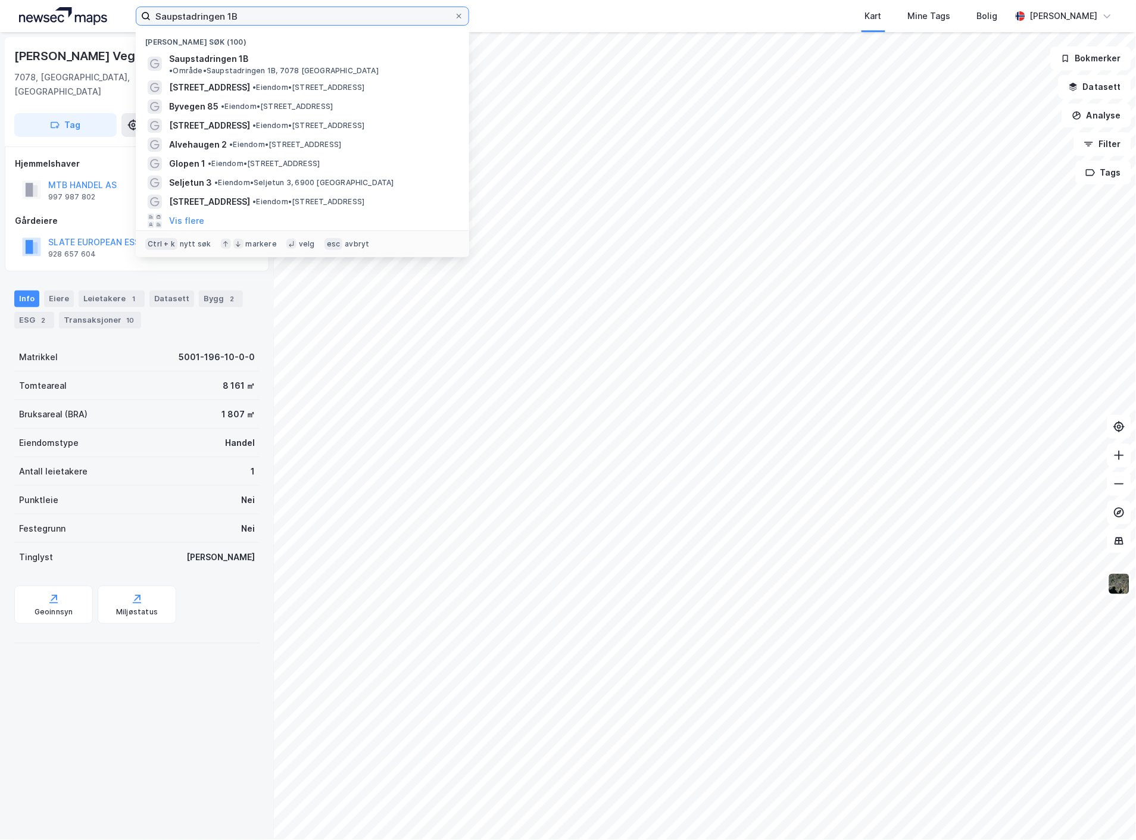
drag, startPoint x: 254, startPoint y: 16, endPoint x: 93, endPoint y: 22, distance: 160.8
click at [94, 22] on div "Saupstadringen 1B Nylige søk (100) [GEOGRAPHIC_DATA] 1B • Område • Saupstadring…" at bounding box center [568, 16] width 1136 height 32
paste input "Lundevegen 47A"
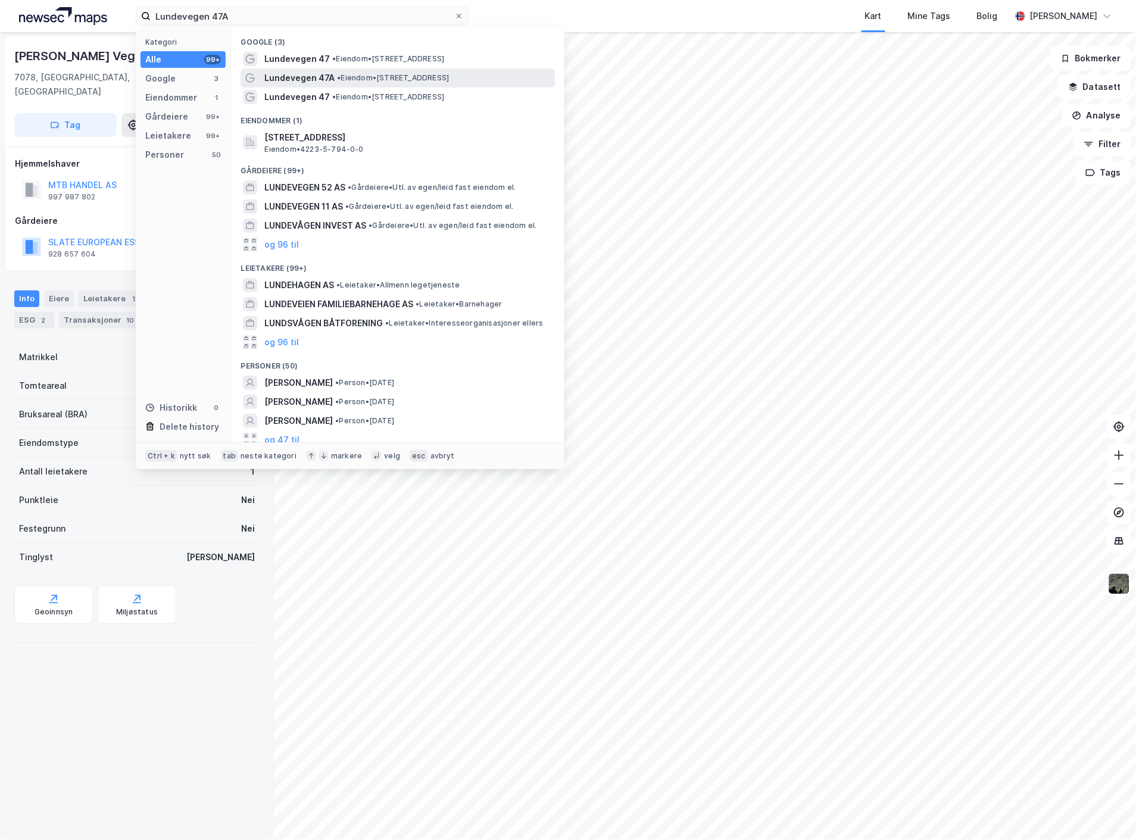
click at [371, 71] on div "Lundevegen 47A • Eiendom • [STREET_ADDRESS]" at bounding box center [408, 78] width 288 height 14
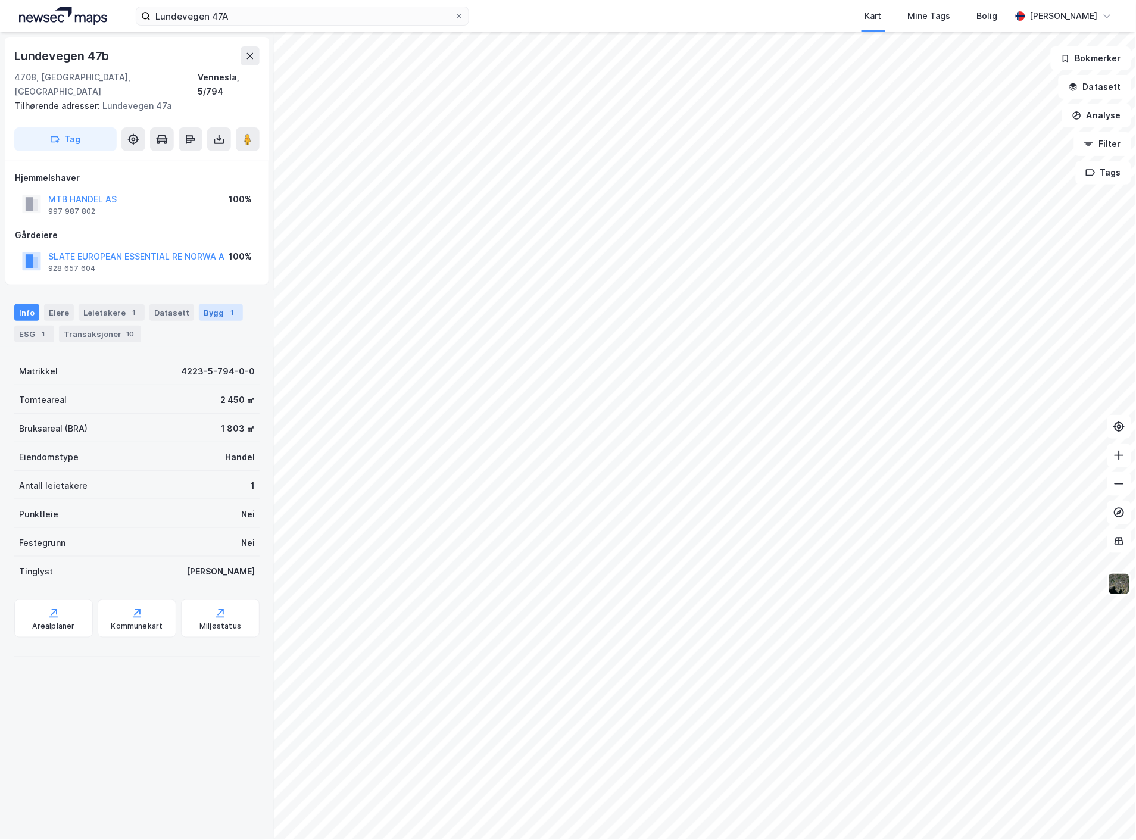
click at [210, 304] on div "Bygg 1" at bounding box center [221, 312] width 44 height 17
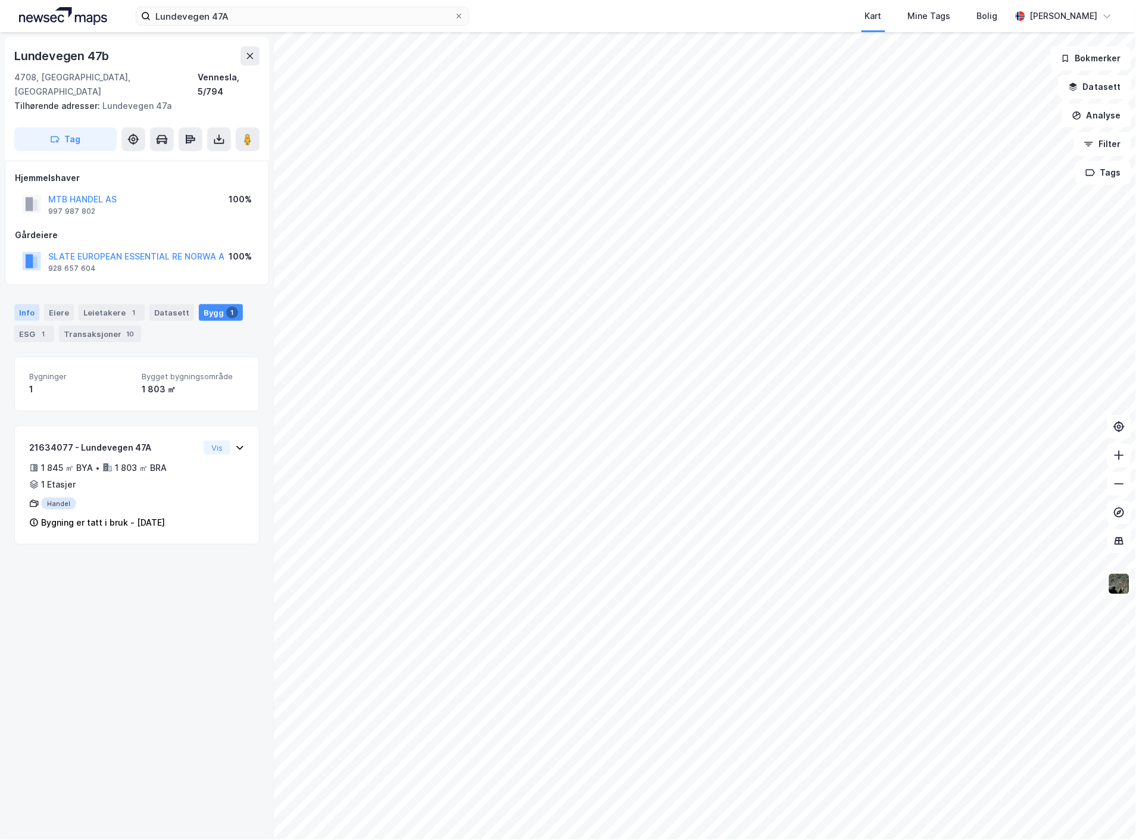
click at [32, 304] on div "Info" at bounding box center [26, 312] width 25 height 17
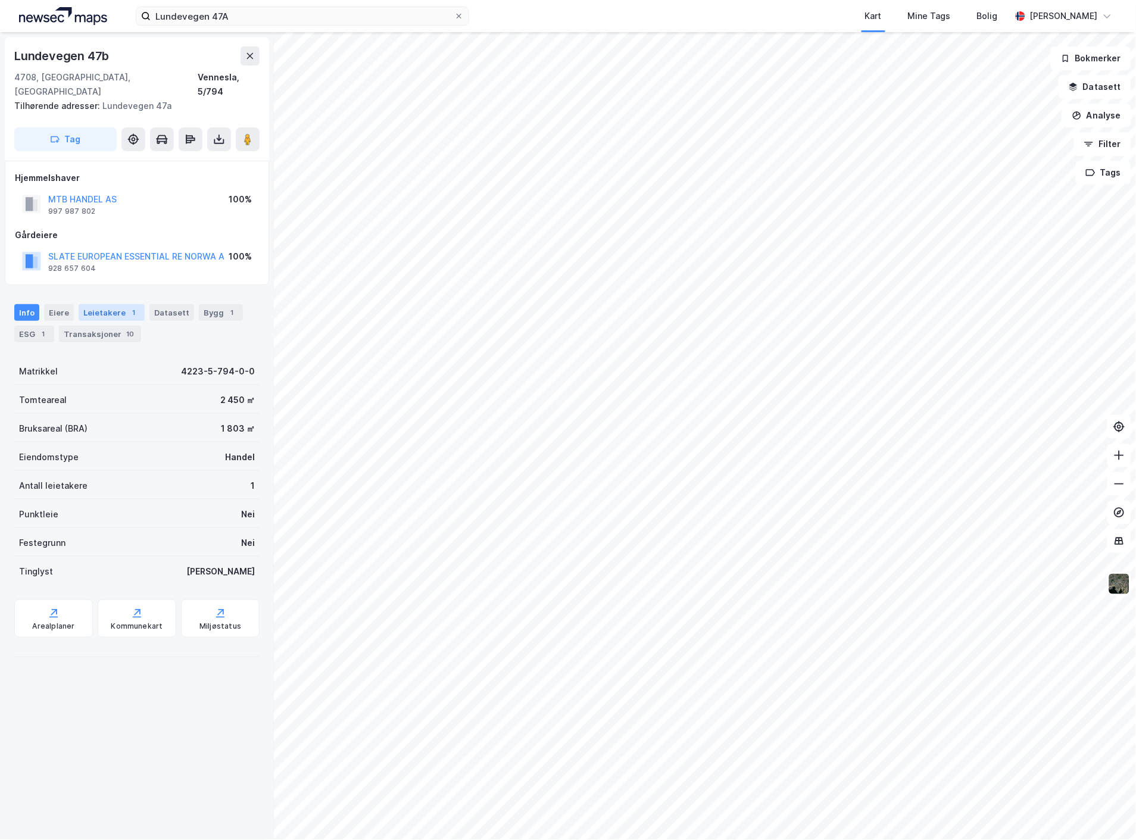
click at [131, 307] on div "1" at bounding box center [134, 313] width 12 height 12
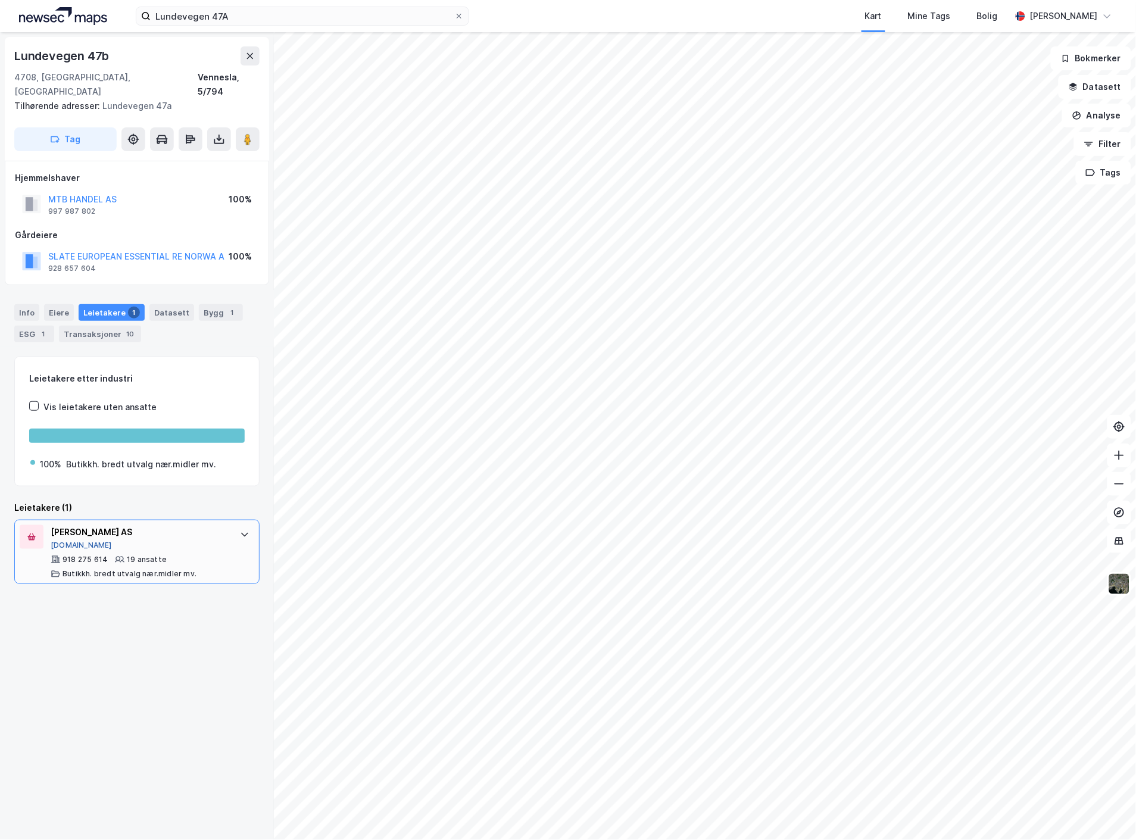
click at [70, 540] on button "[DOMAIN_NAME]" at bounding box center [81, 545] width 61 height 10
drag, startPoint x: 15, startPoint y: 52, endPoint x: 162, endPoint y: 38, distance: 147.7
click at [162, 38] on div "[STREET_ADDRESS] Tilhørende adresser: [STREET_ADDRESS]" at bounding box center [137, 99] width 264 height 124
copy div "Lundevegen 47b"
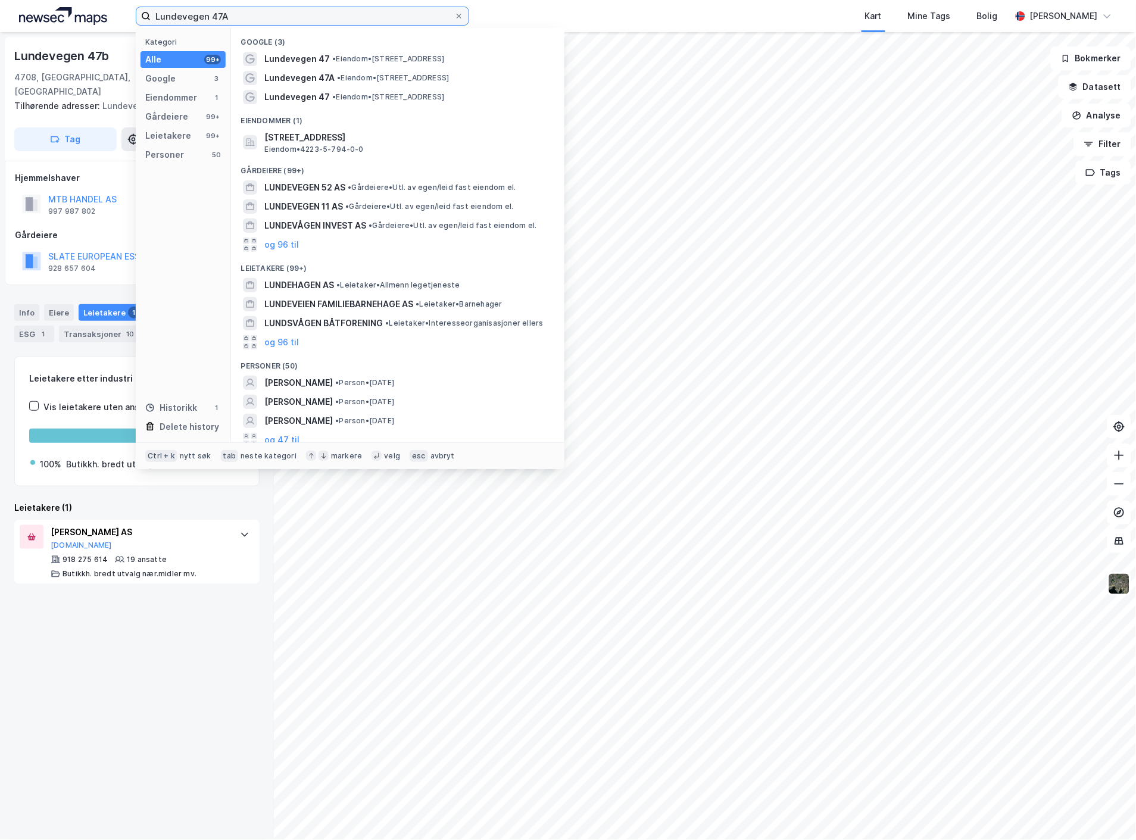
drag, startPoint x: 274, startPoint y: 19, endPoint x: 57, endPoint y: 2, distance: 218.5
click at [57, 2] on div "Lundevegen 47A Kategori Alle 99+ Google 3 Eiendommer 1 Gårdeiere 99+ Leietakere…" at bounding box center [568, 16] width 1136 height 32
paste input "[PERSON_NAME] v. 3, 7078 [GEOGRAPHIC_DATA]"
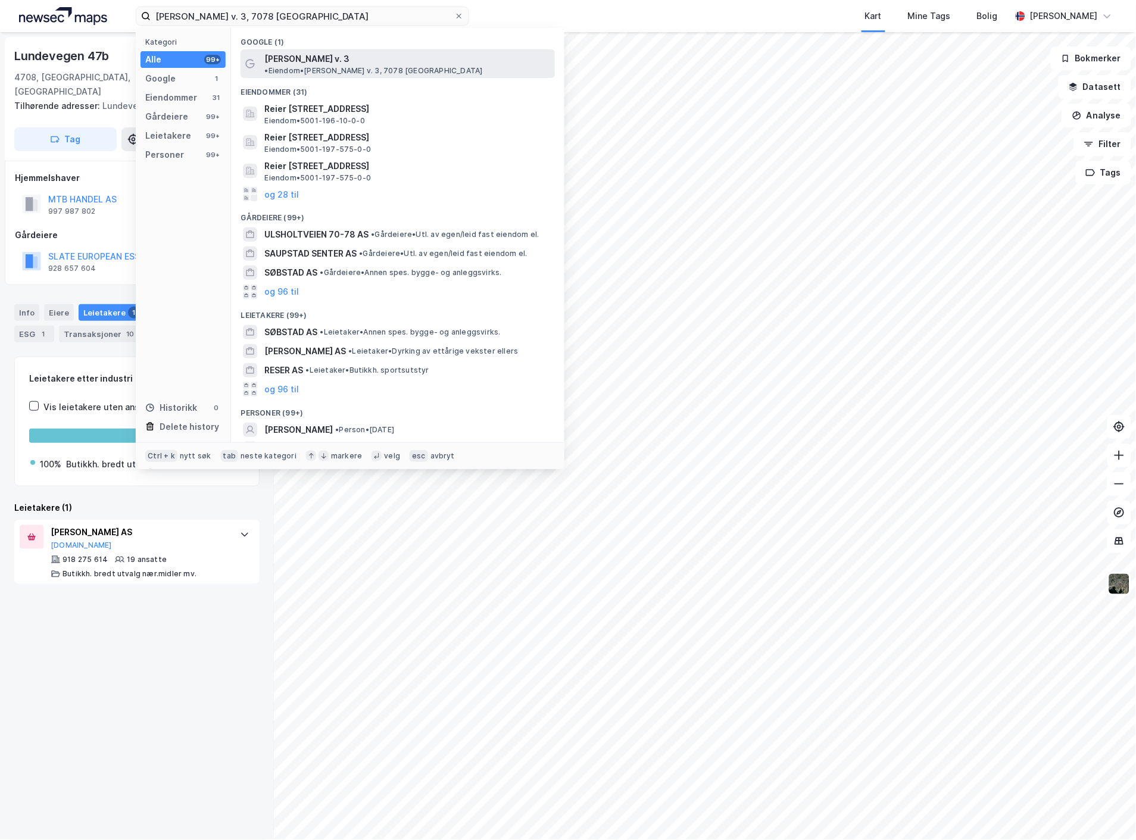
click at [389, 66] on span "• Eiendom • Reier Søbstads v. 3, 7078 [GEOGRAPHIC_DATA]" at bounding box center [373, 71] width 218 height 10
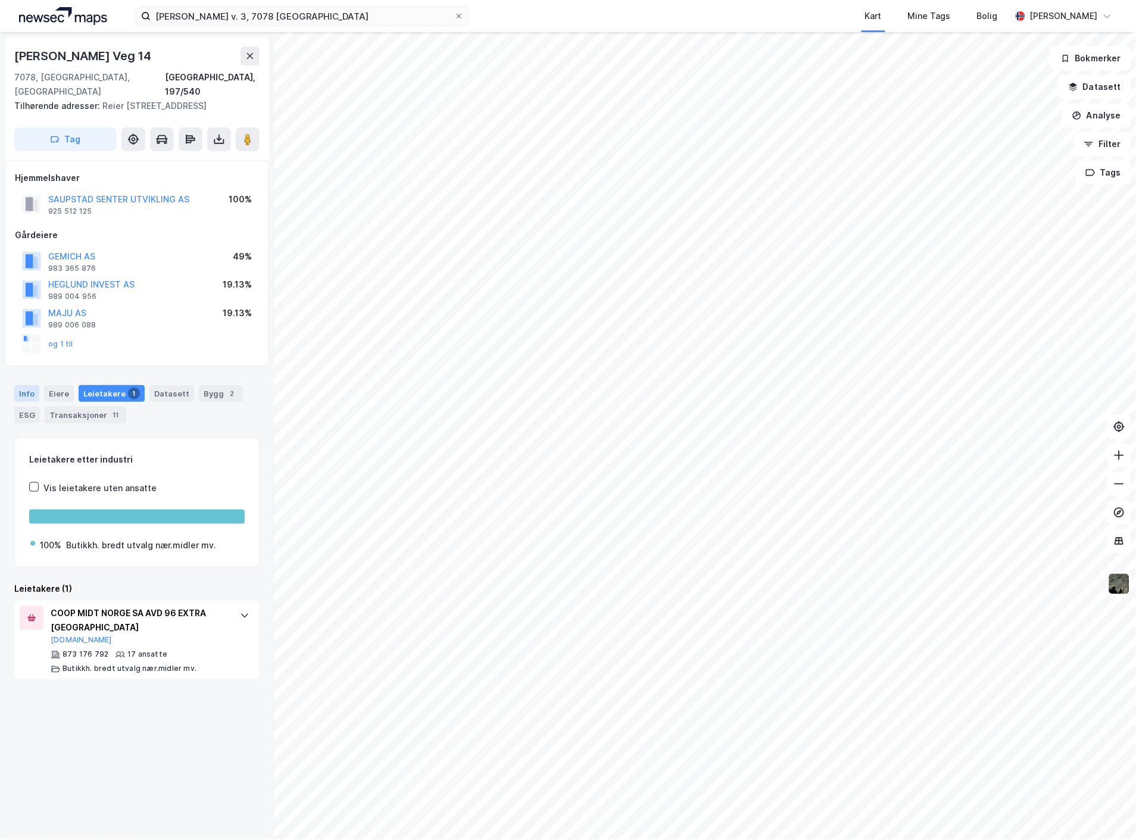
click at [28, 393] on div "Info" at bounding box center [26, 393] width 25 height 17
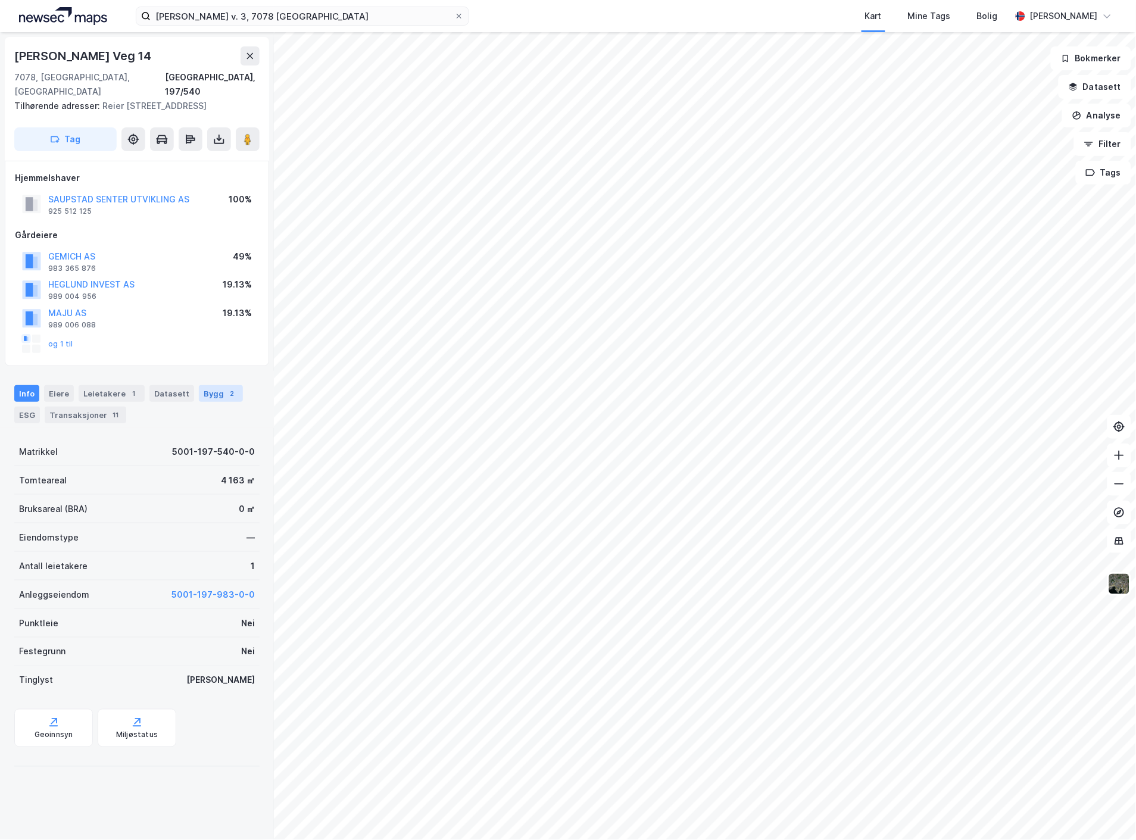
click at [199, 393] on div "Bygg 2" at bounding box center [221, 393] width 44 height 17
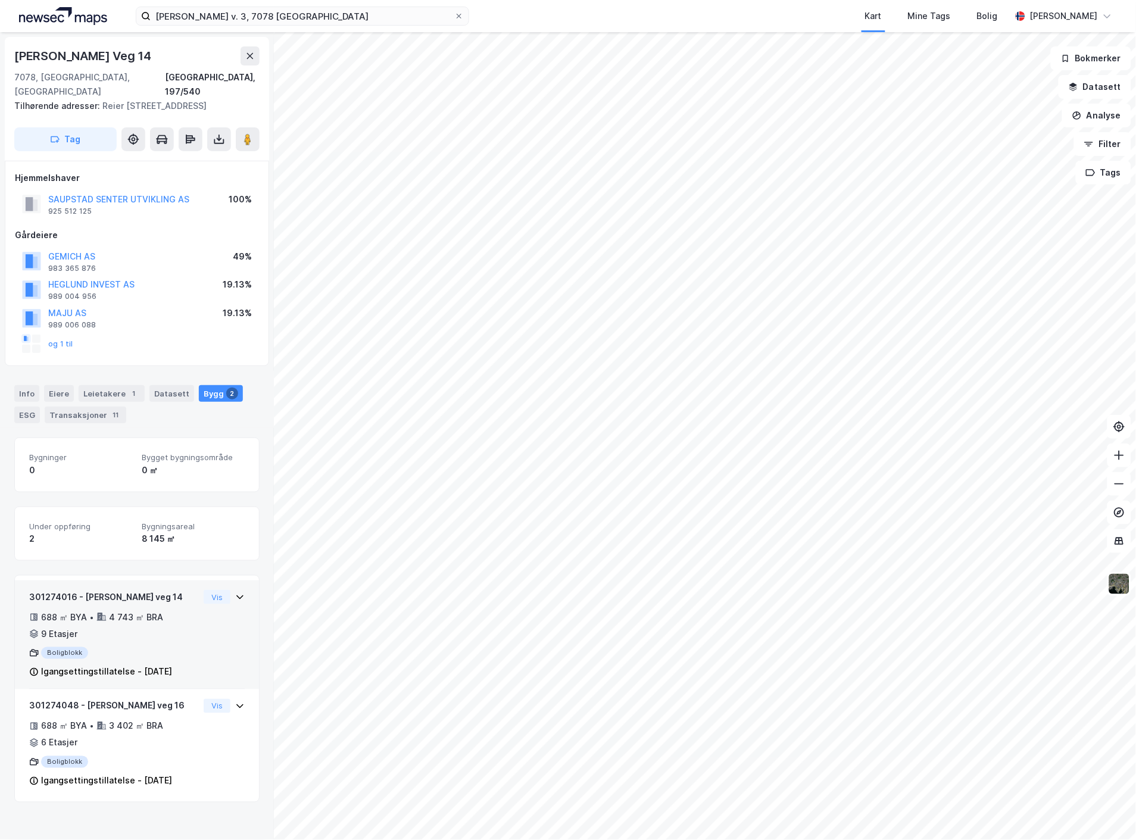
click at [148, 623] on div "4 743 ㎡ BRA" at bounding box center [136, 617] width 54 height 14
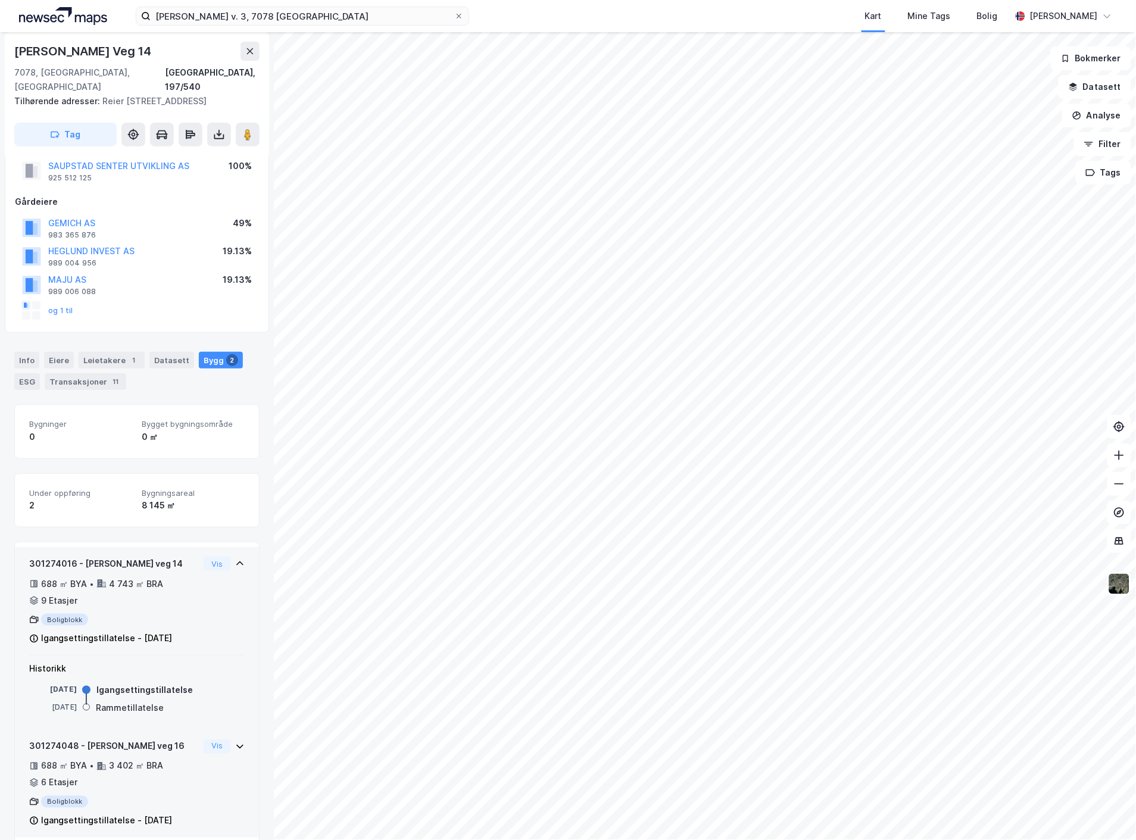
scroll to position [51, 0]
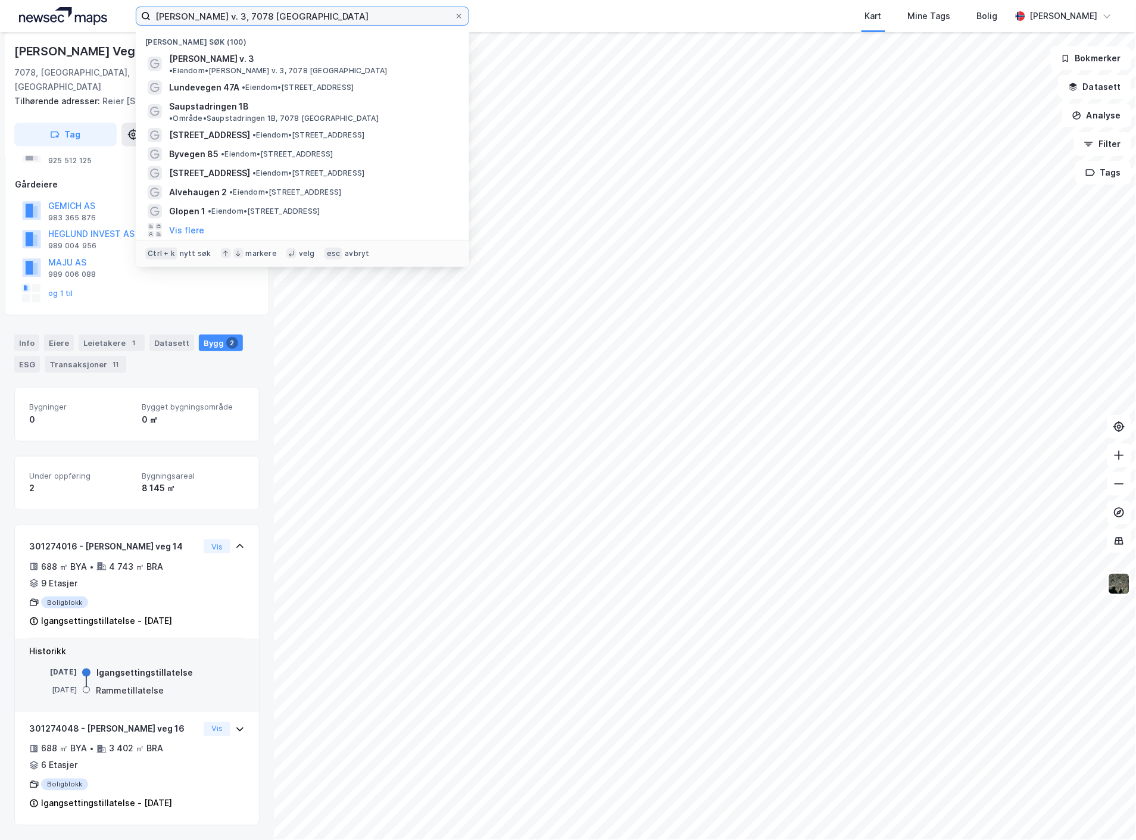
drag, startPoint x: 274, startPoint y: 20, endPoint x: 19, endPoint y: 8, distance: 255.6
click at [0, 3] on html "[PERSON_NAME] v. 3, 7078 Saupstad Nylige søk (100) Reier Søbstads v. 3 • Eiendo…" at bounding box center [568, 420] width 1136 height 840
paste input "[STREET_ADDRESS]"
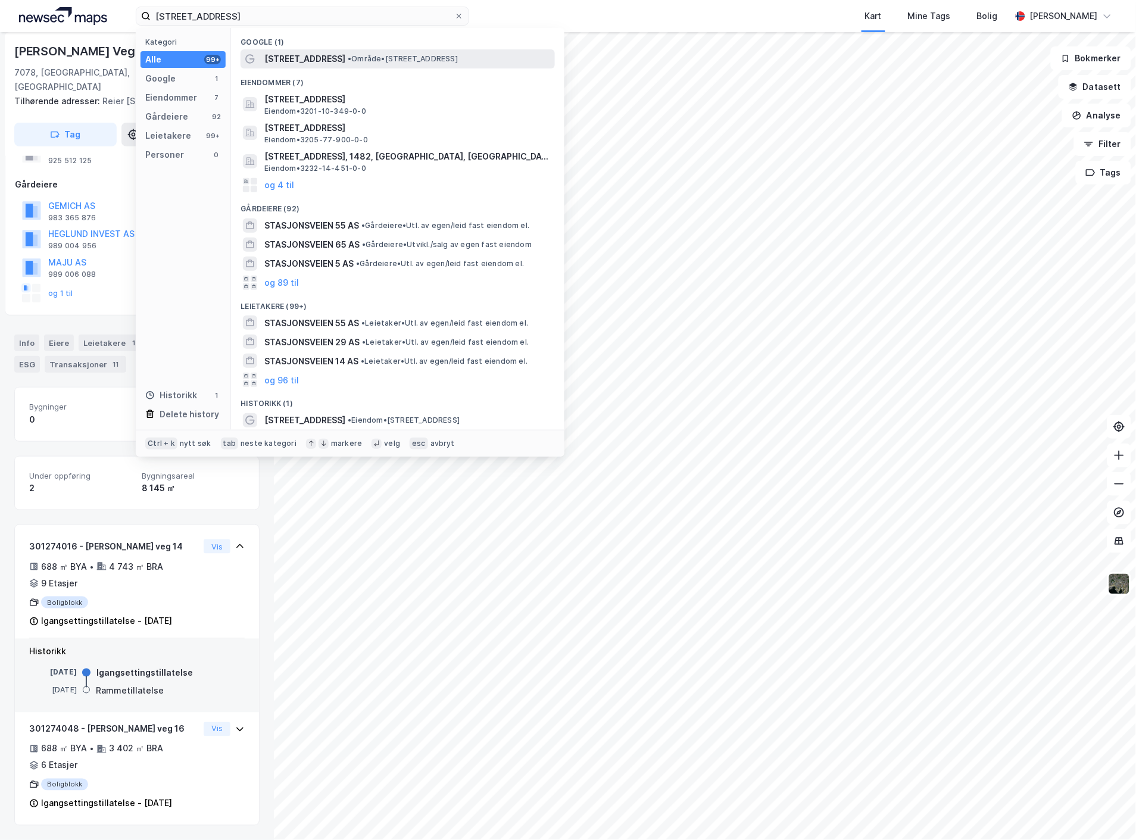
click at [324, 60] on span "[STREET_ADDRESS]" at bounding box center [304, 59] width 81 height 14
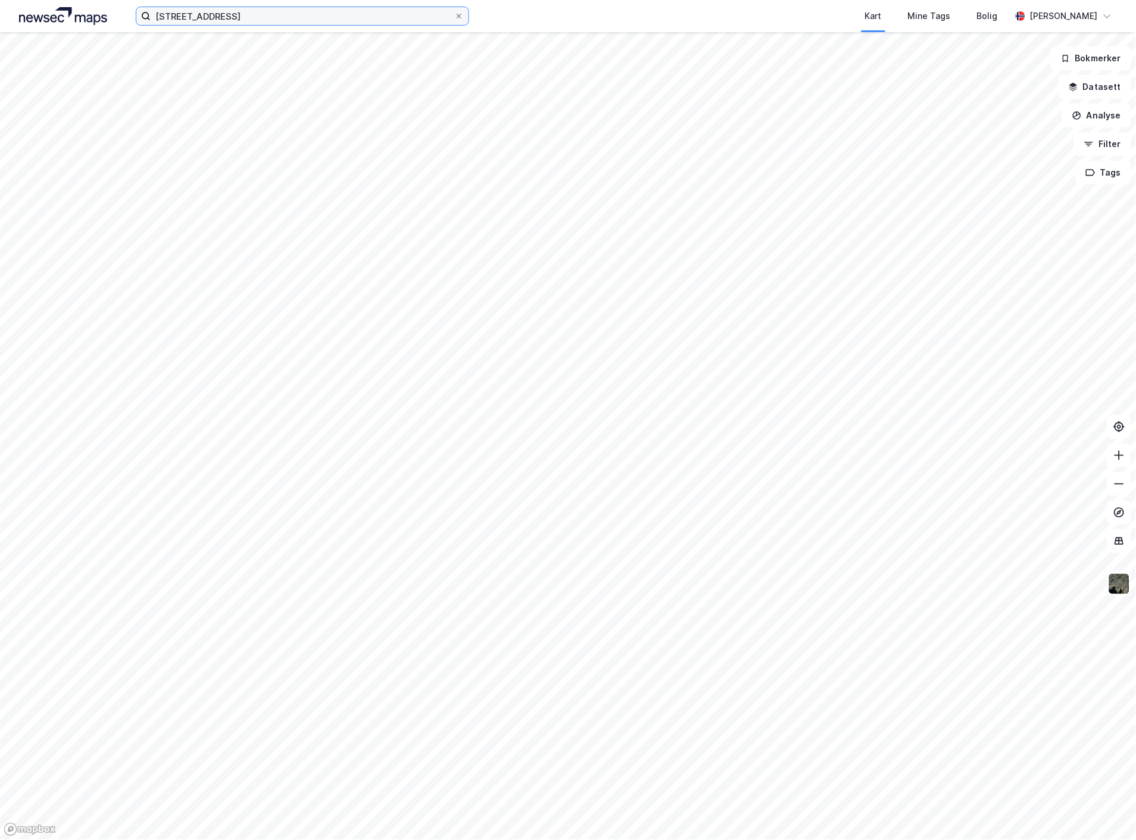
click at [248, 18] on input "[STREET_ADDRESS]" at bounding box center [303, 16] width 304 height 18
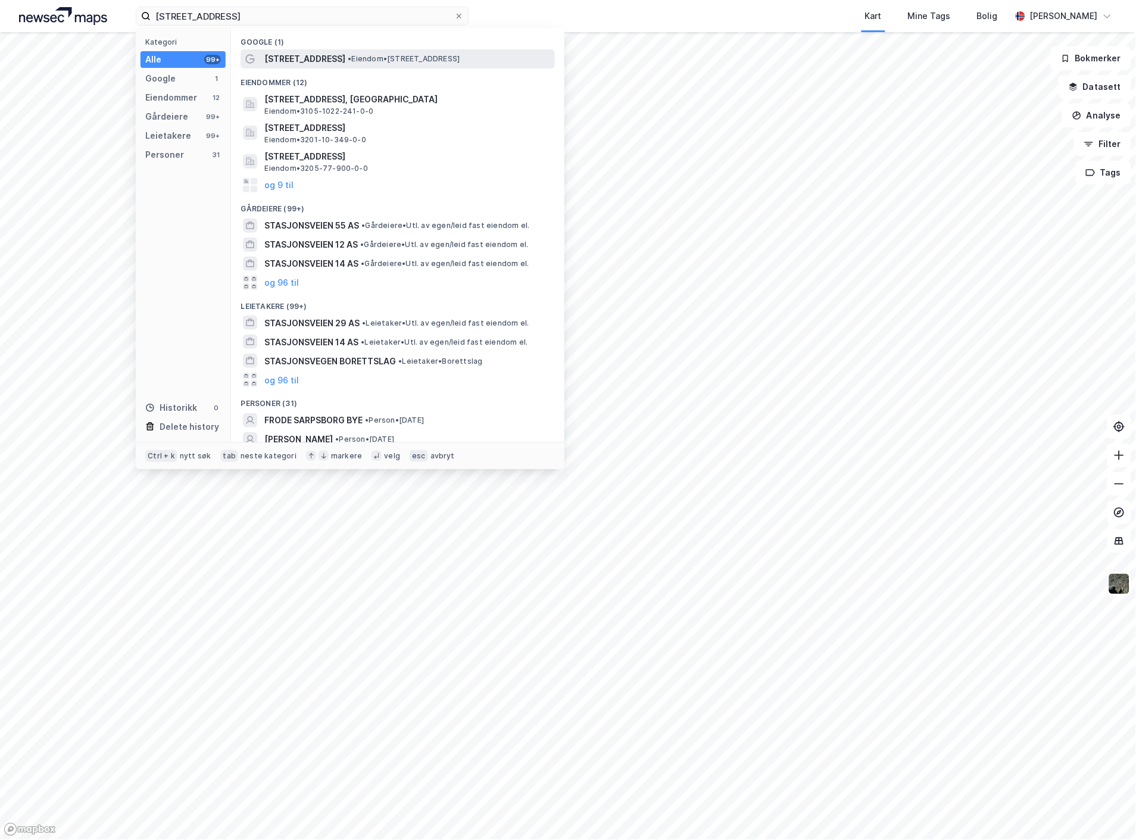
click at [348, 58] on span "•" at bounding box center [350, 58] width 4 height 9
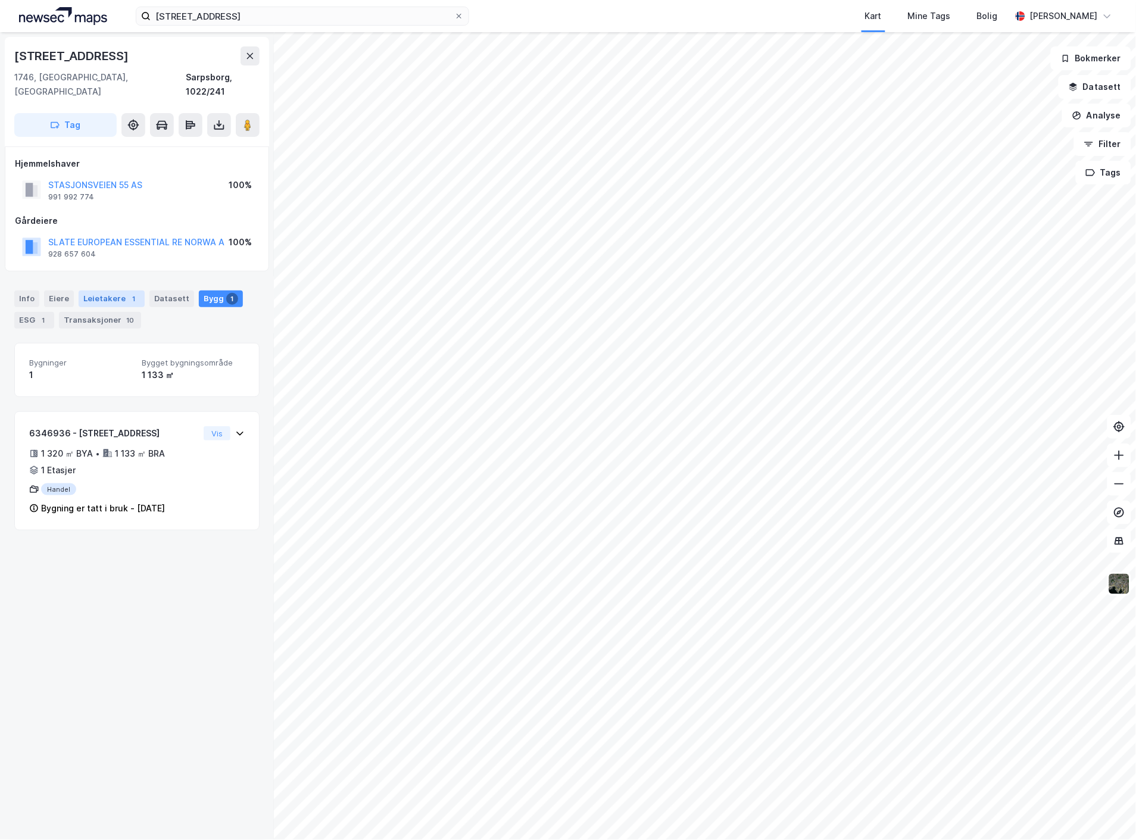
click at [102, 290] on div "Leietakere 1" at bounding box center [112, 298] width 66 height 17
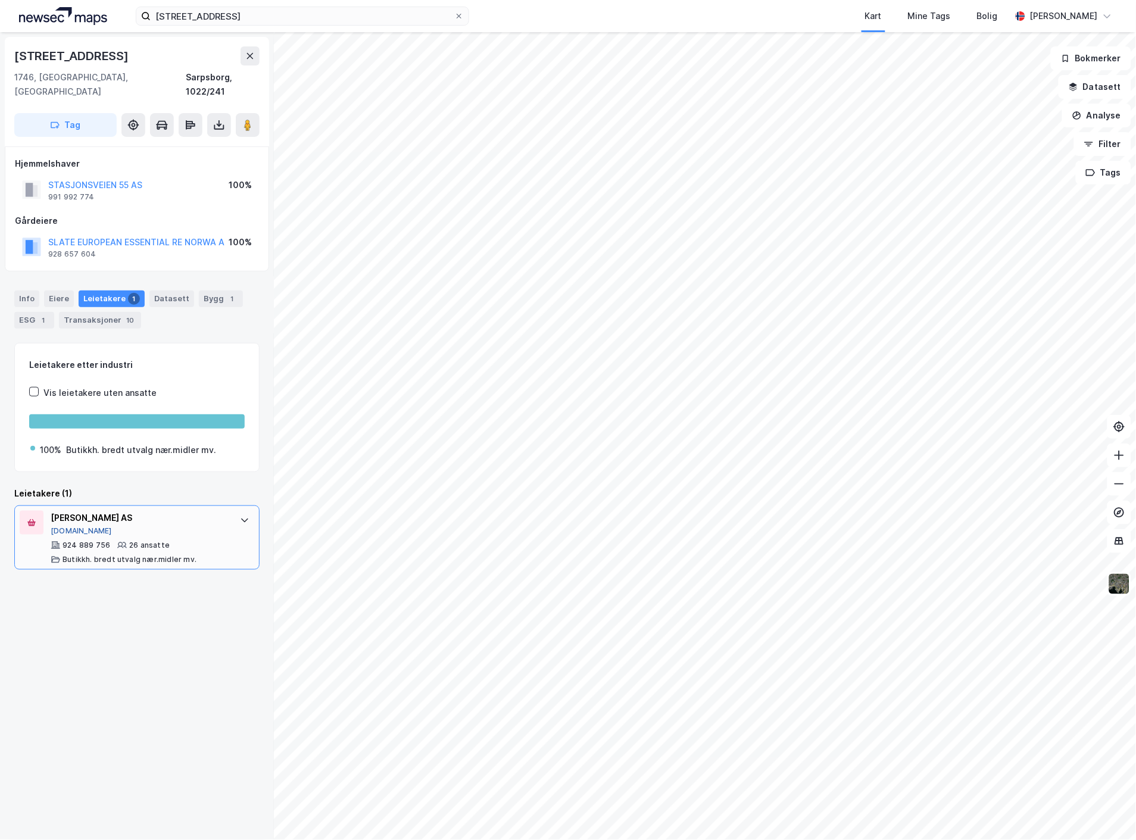
click at [72, 526] on button "[DOMAIN_NAME]" at bounding box center [81, 531] width 61 height 10
drag, startPoint x: 125, startPoint y: 55, endPoint x: 11, endPoint y: 49, distance: 114.5
click at [11, 49] on div "Stasjonsveien 55 1746, [GEOGRAPHIC_DATA], [GEOGRAPHIC_DATA], 1022/241 Tag" at bounding box center [137, 92] width 264 height 110
copy div "[STREET_ADDRESS]"
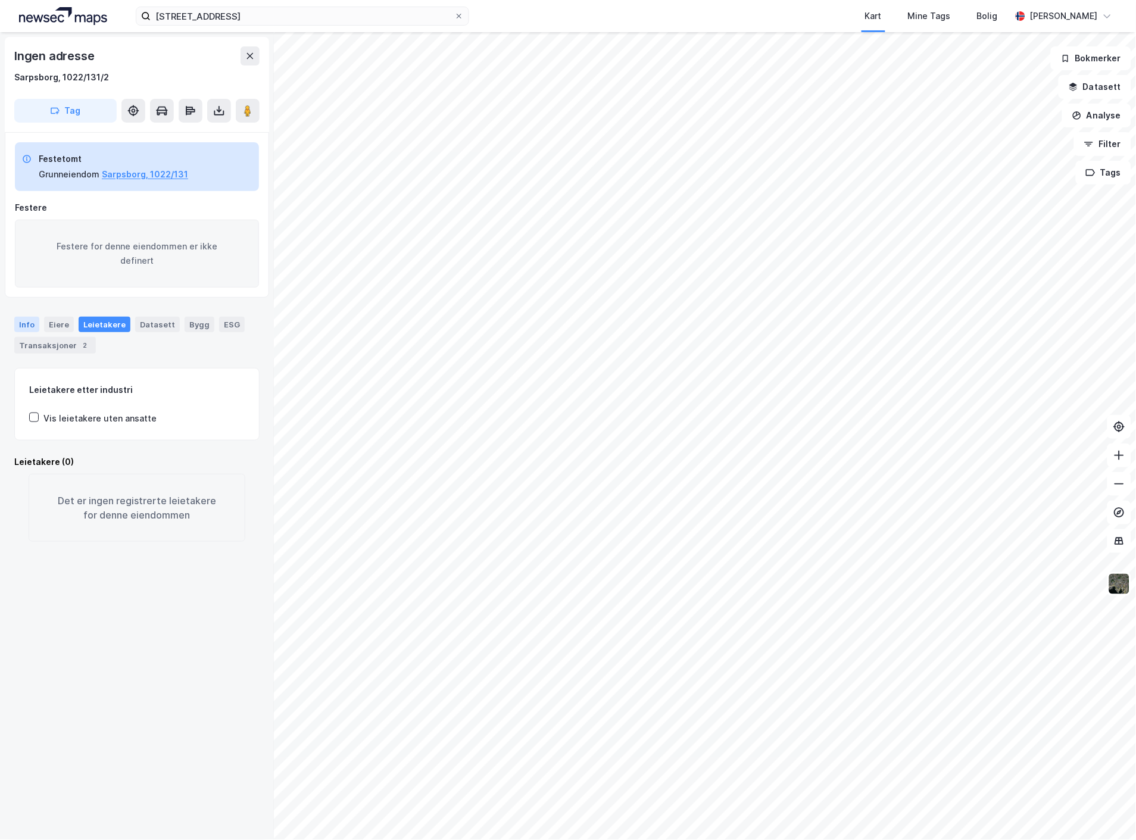
click at [15, 326] on div "Info" at bounding box center [26, 324] width 25 height 15
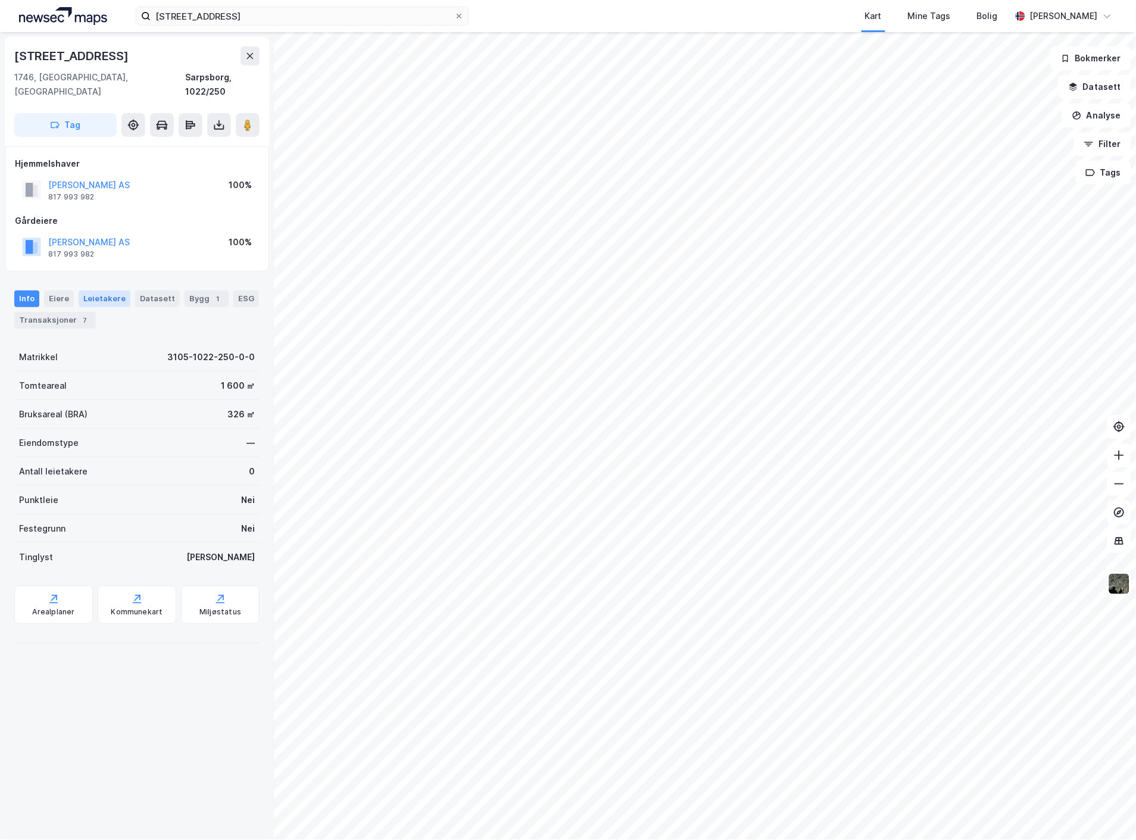
click at [104, 290] on div "Leietakere" at bounding box center [105, 298] width 52 height 17
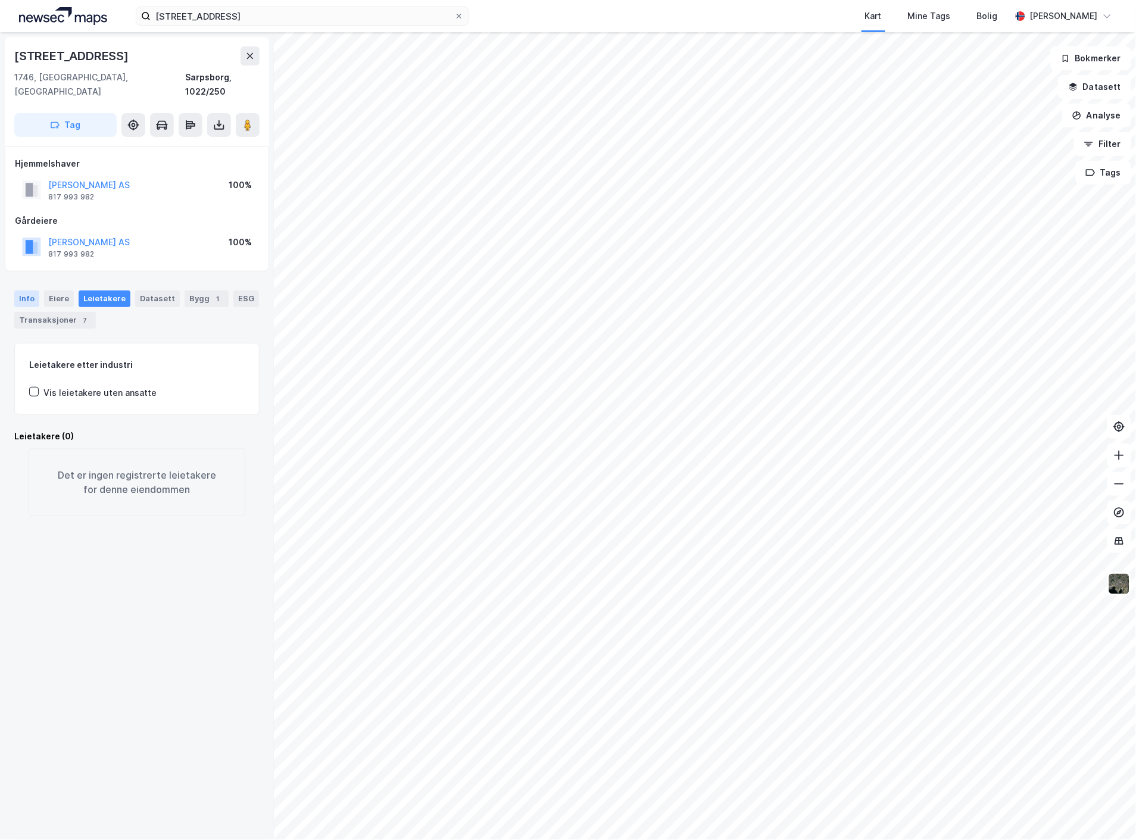
click at [33, 290] on div "Info" at bounding box center [26, 298] width 25 height 17
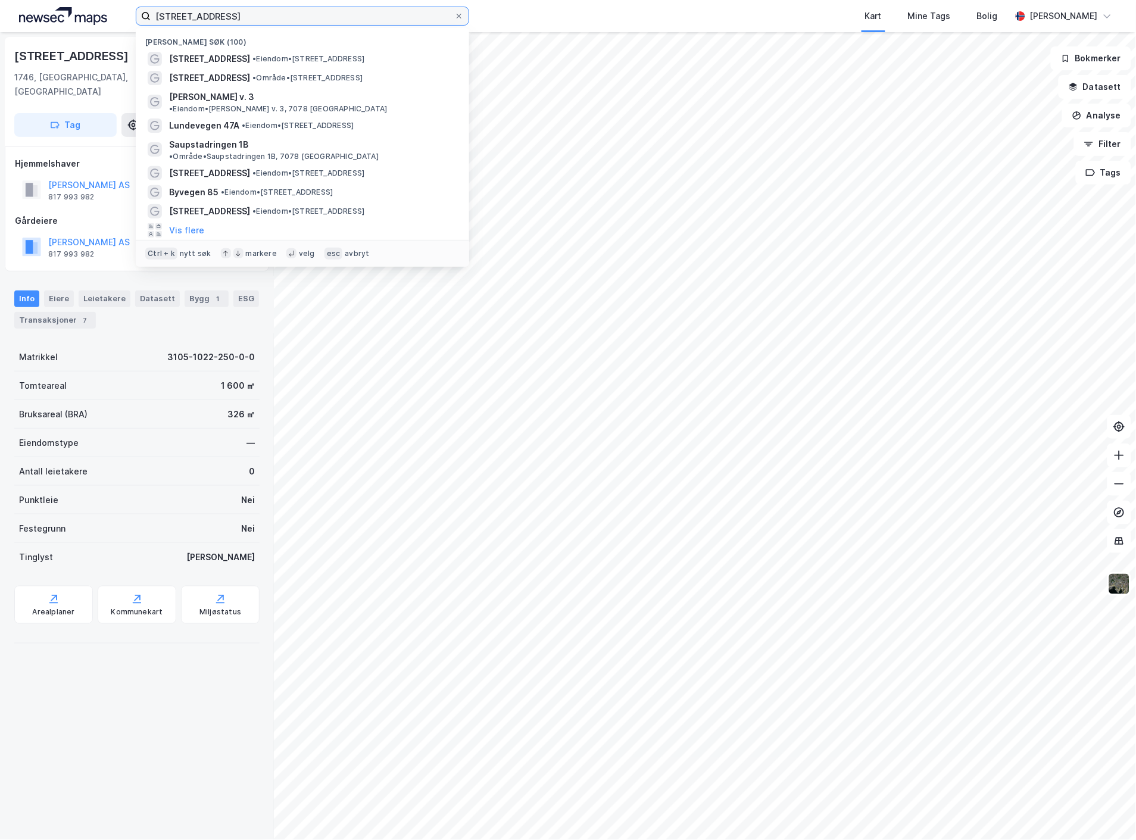
drag, startPoint x: 282, startPoint y: 17, endPoint x: 51, endPoint y: 6, distance: 230.6
click at [52, 6] on div "[STREET_ADDRESS], sarpsborg Nylige søk (100) [STREET_ADDRESS] • Eiendom • [STRE…" at bounding box center [568, 16] width 1136 height 32
paste input "Holmedalen 2"
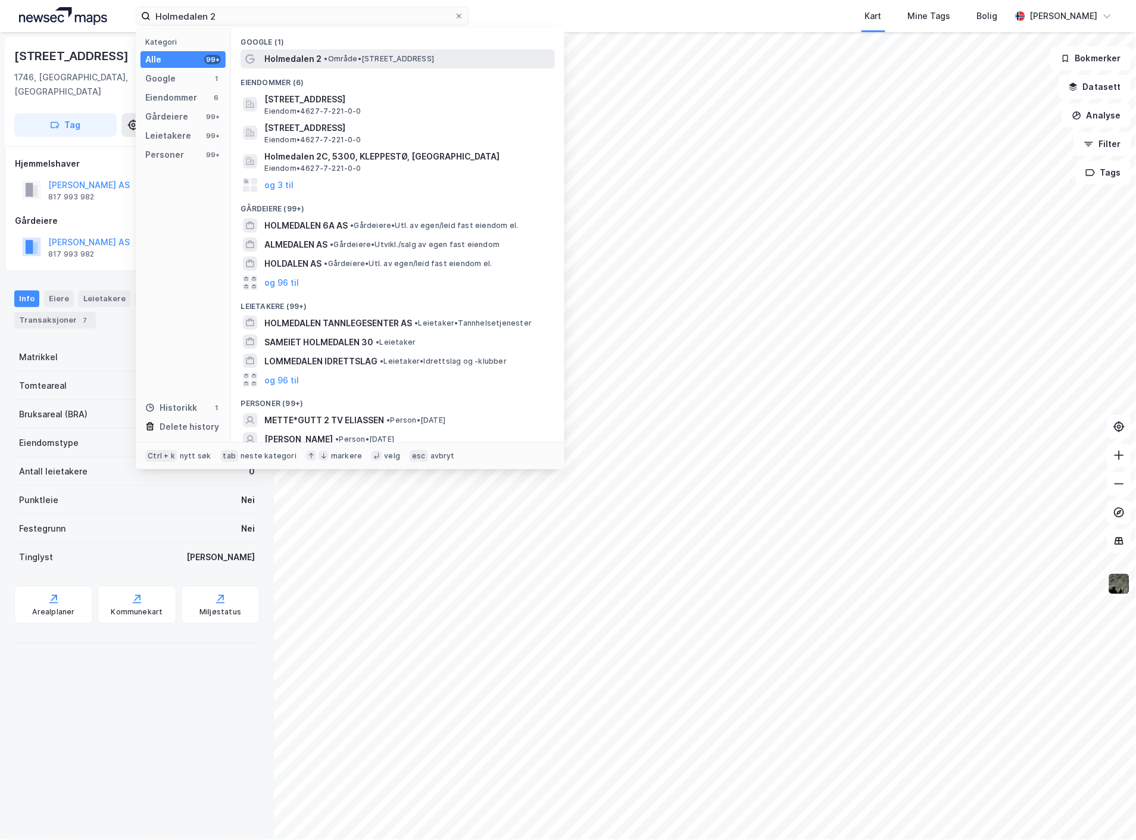
click at [331, 60] on span "• Område • [STREET_ADDRESS]" at bounding box center [379, 59] width 110 height 10
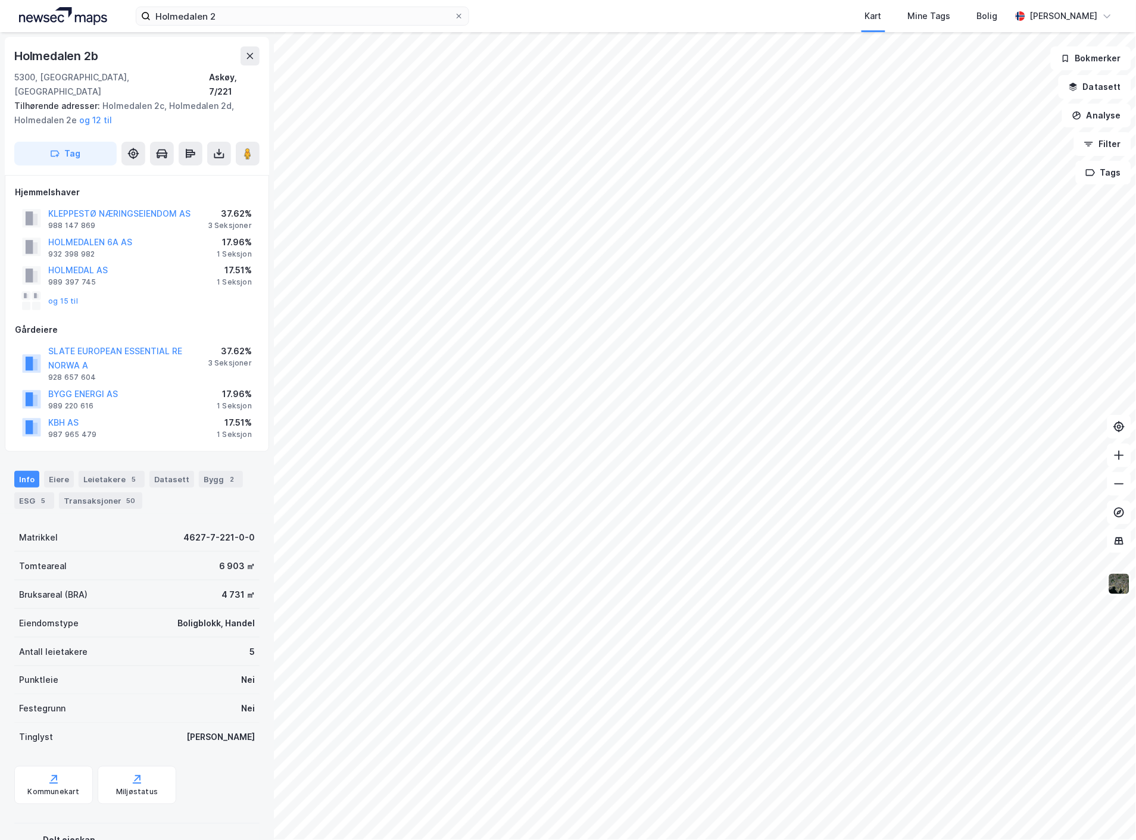
scroll to position [51, 0]
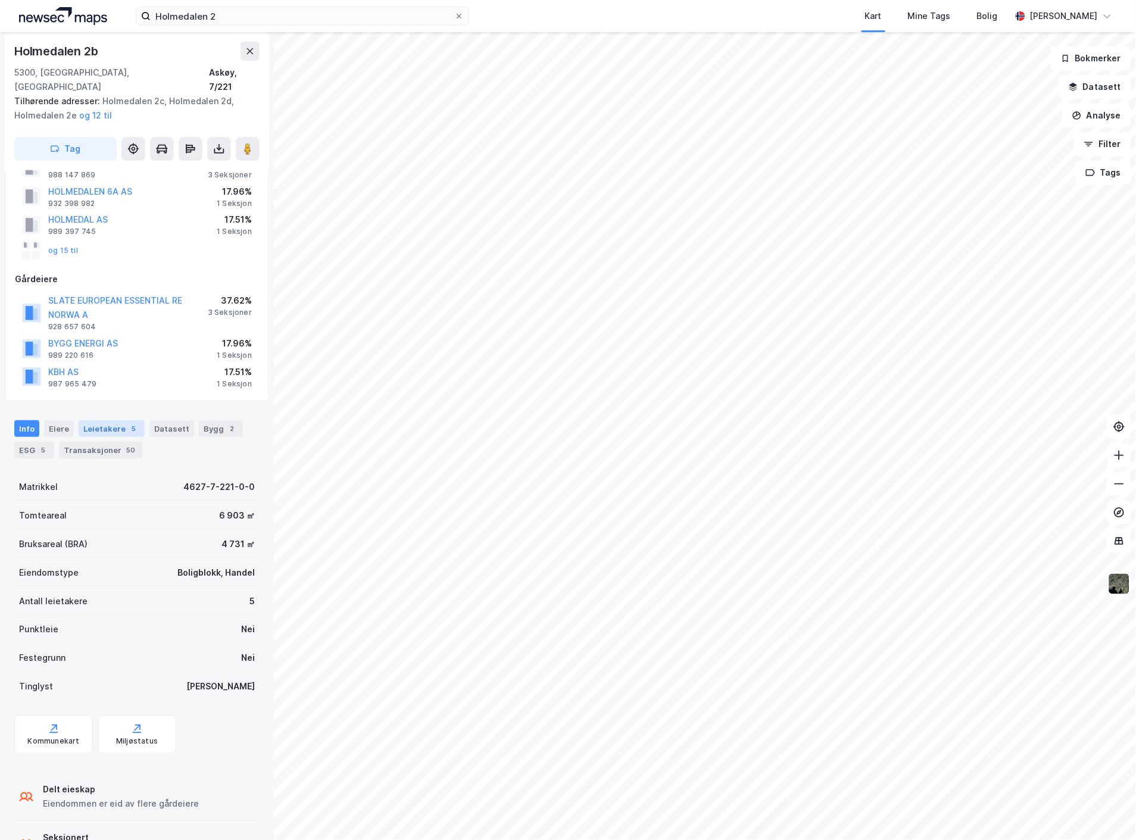
click at [119, 420] on div "Leietakere 5" at bounding box center [112, 428] width 66 height 17
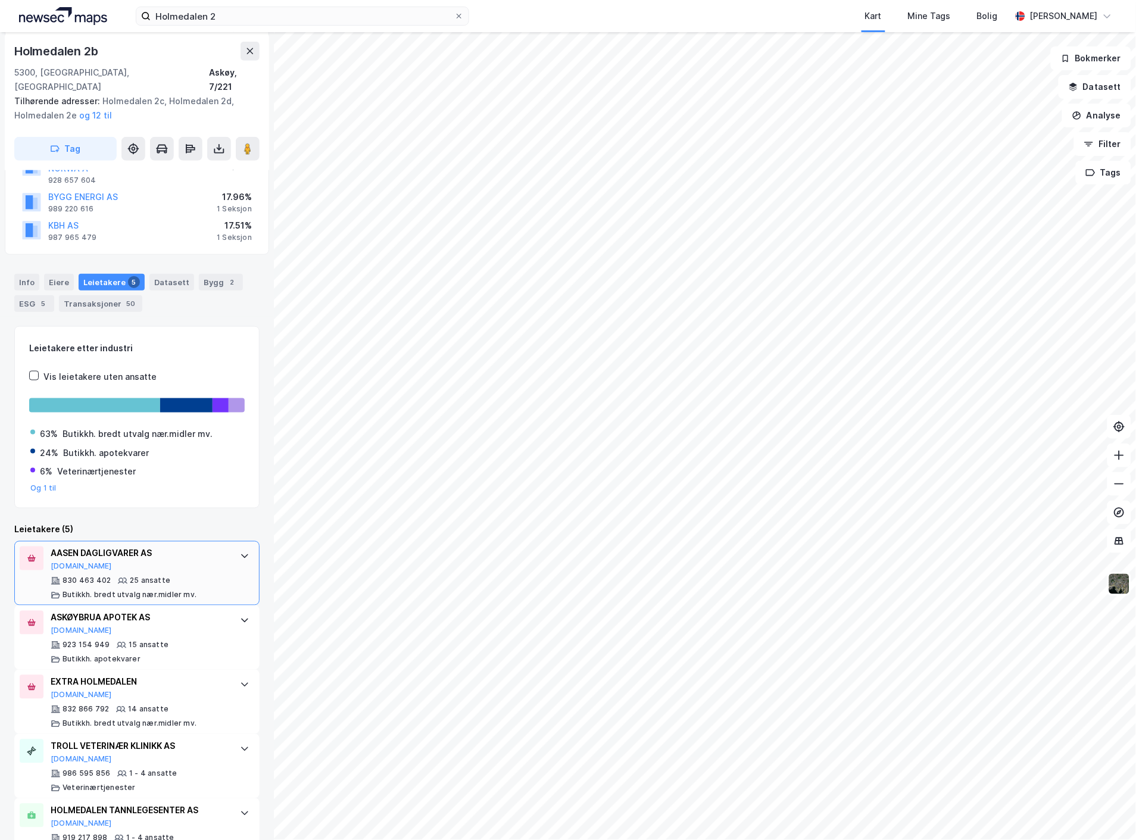
scroll to position [198, 0]
click at [71, 561] on button "[DOMAIN_NAME]" at bounding box center [81, 566] width 61 height 10
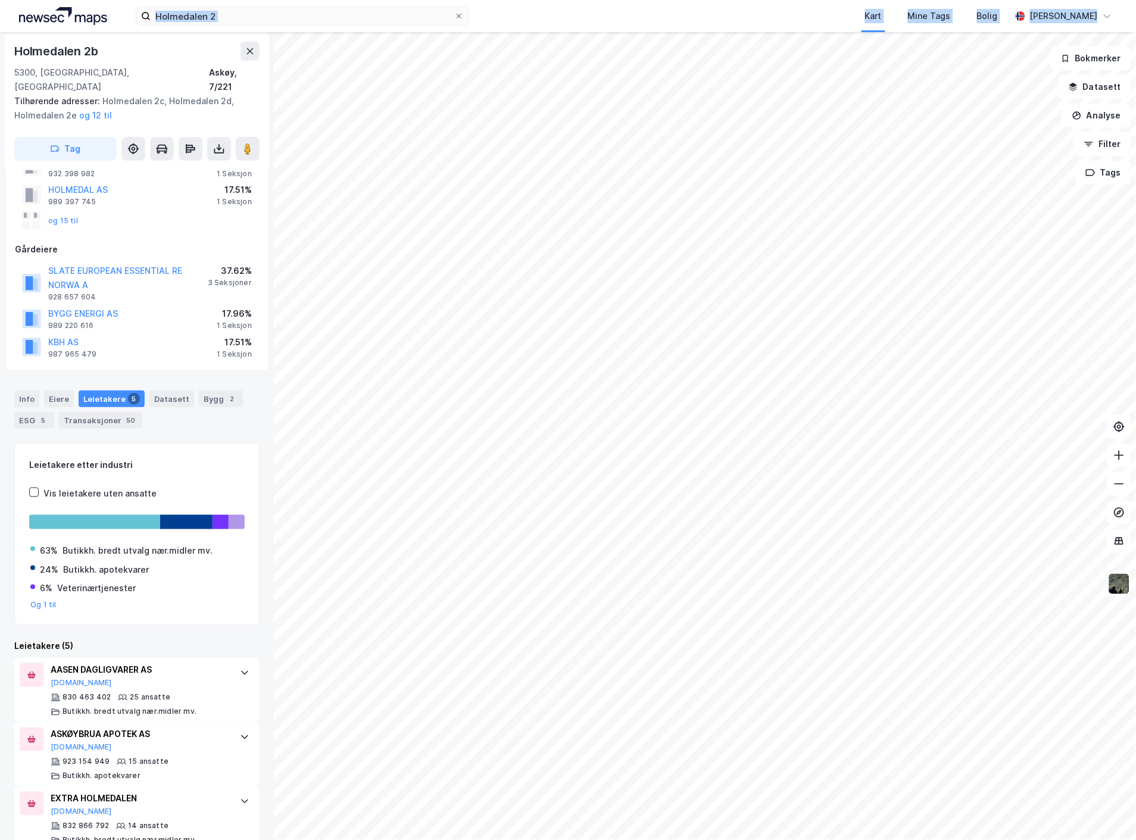
scroll to position [0, 0]
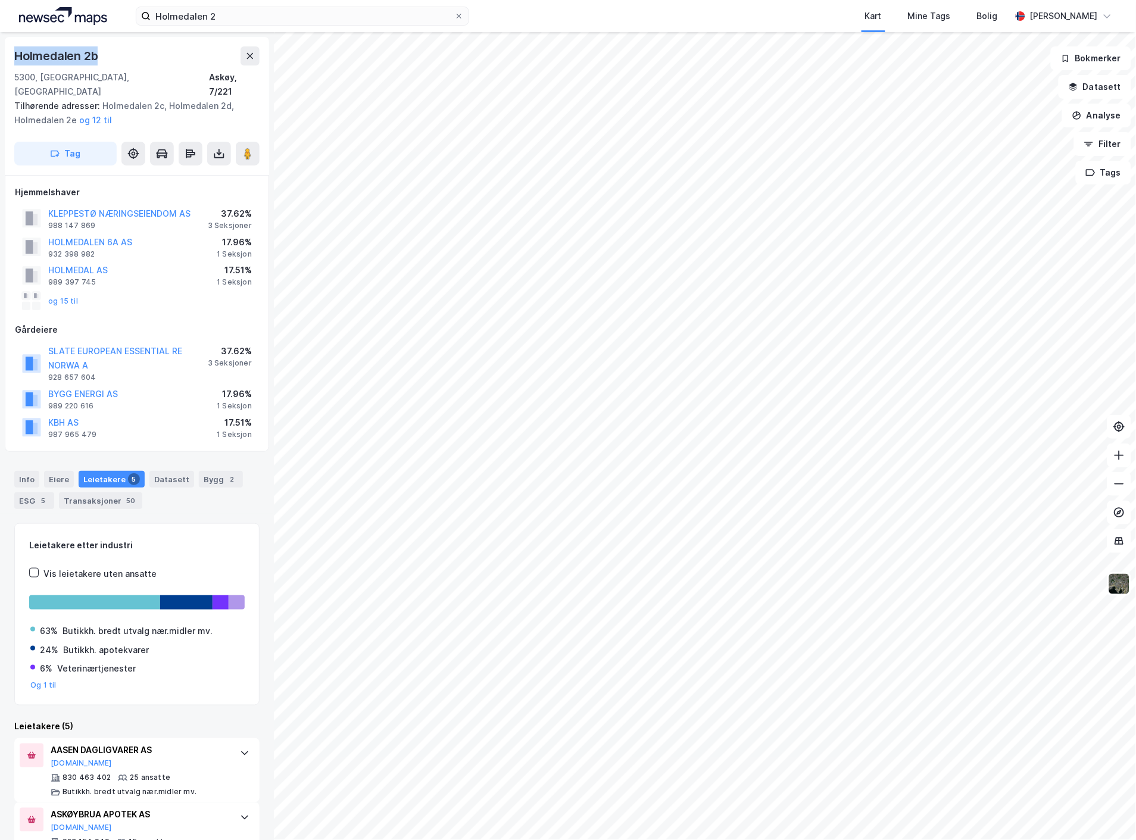
drag, startPoint x: 104, startPoint y: 36, endPoint x: 123, endPoint y: 50, distance: 23.0
click at [123, 50] on div "Holmedalen 2b 5300, [GEOGRAPHIC_DATA], [GEOGRAPHIC_DATA], 7/221 Tilhørende adre…" at bounding box center [137, 106] width 264 height 138
copy div "Holmedalen 2b"
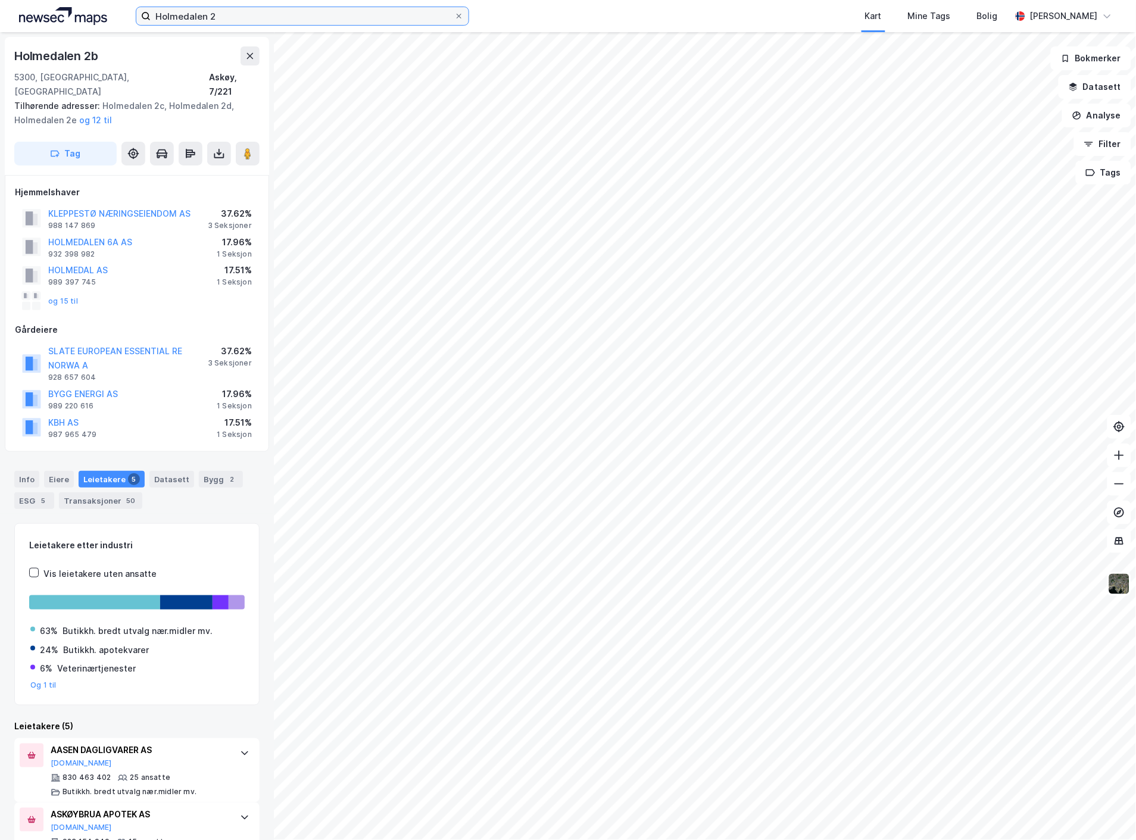
drag, startPoint x: 230, startPoint y: 12, endPoint x: 73, endPoint y: 17, distance: 156.6
click at [73, 17] on div "Holmedalen 2 Kart Mine Tags Bolig [PERSON_NAME]" at bounding box center [568, 16] width 1136 height 32
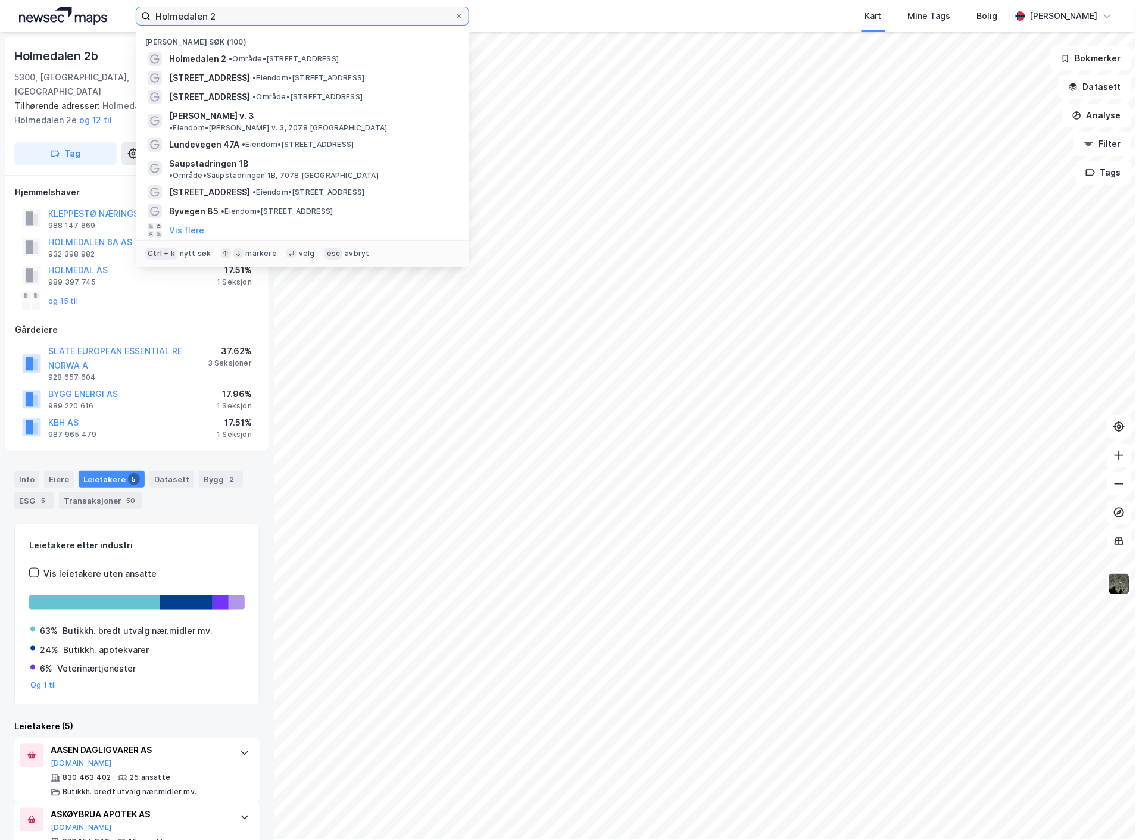
paste input "Brokelandsheia øst 1"
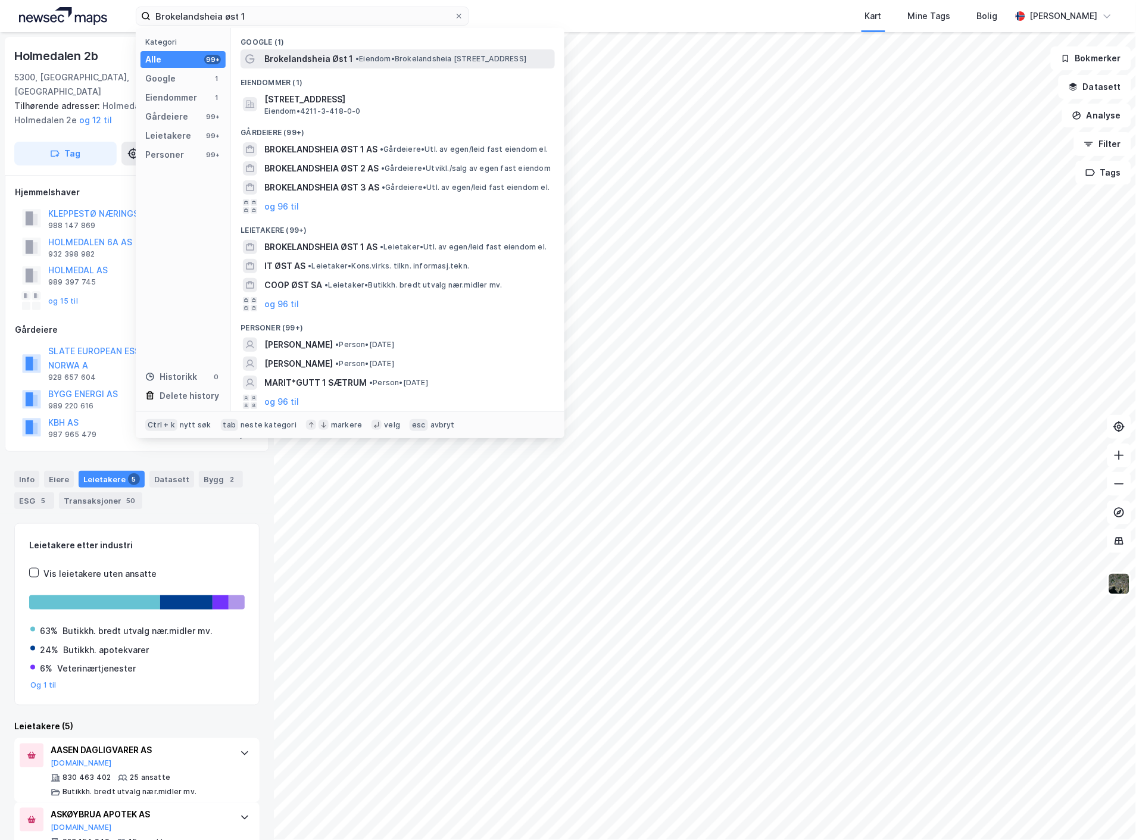
click at [324, 56] on span "Brokelandsheia Øst 1" at bounding box center [308, 59] width 89 height 14
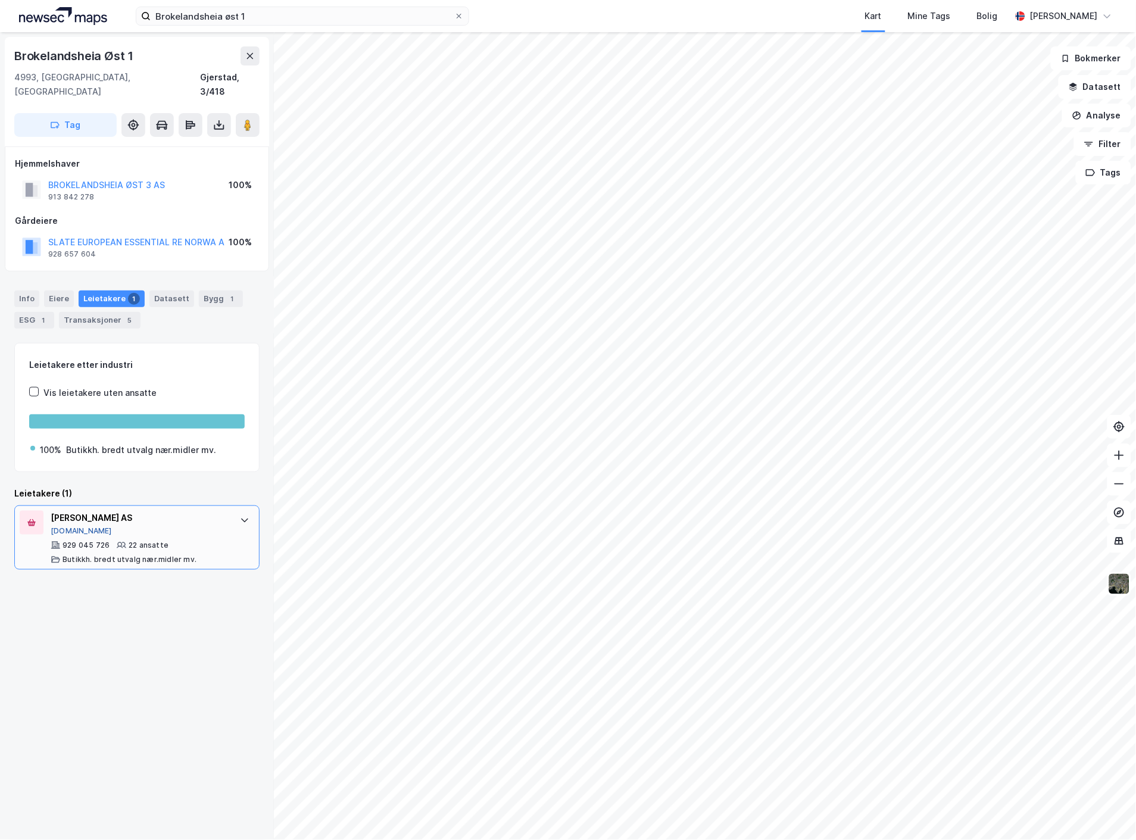
click at [66, 526] on button "[DOMAIN_NAME]" at bounding box center [81, 531] width 61 height 10
drag, startPoint x: 183, startPoint y: 14, endPoint x: 92, endPoint y: 8, distance: 91.3
click at [92, 8] on div "Brokelandsheia øst 1 Kart Mine Tags Bolig [PERSON_NAME]" at bounding box center [568, 16] width 1136 height 32
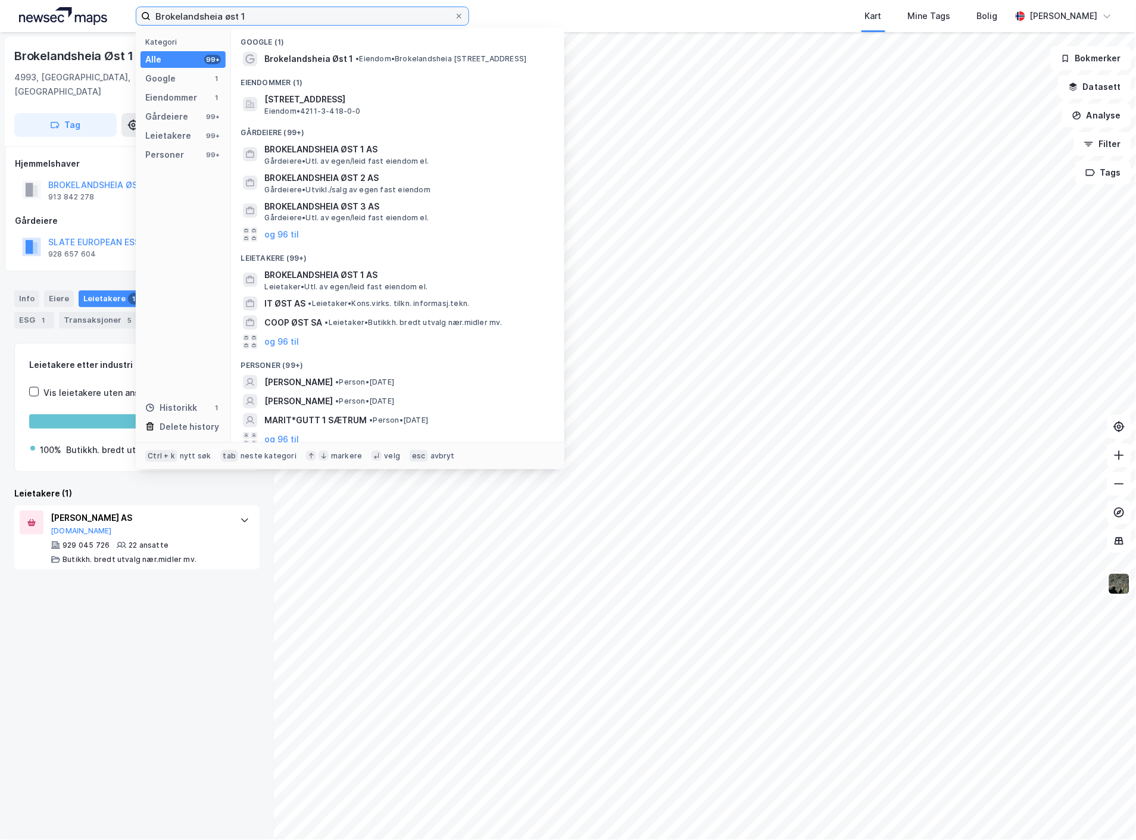
paste input "Myrholtet 13"
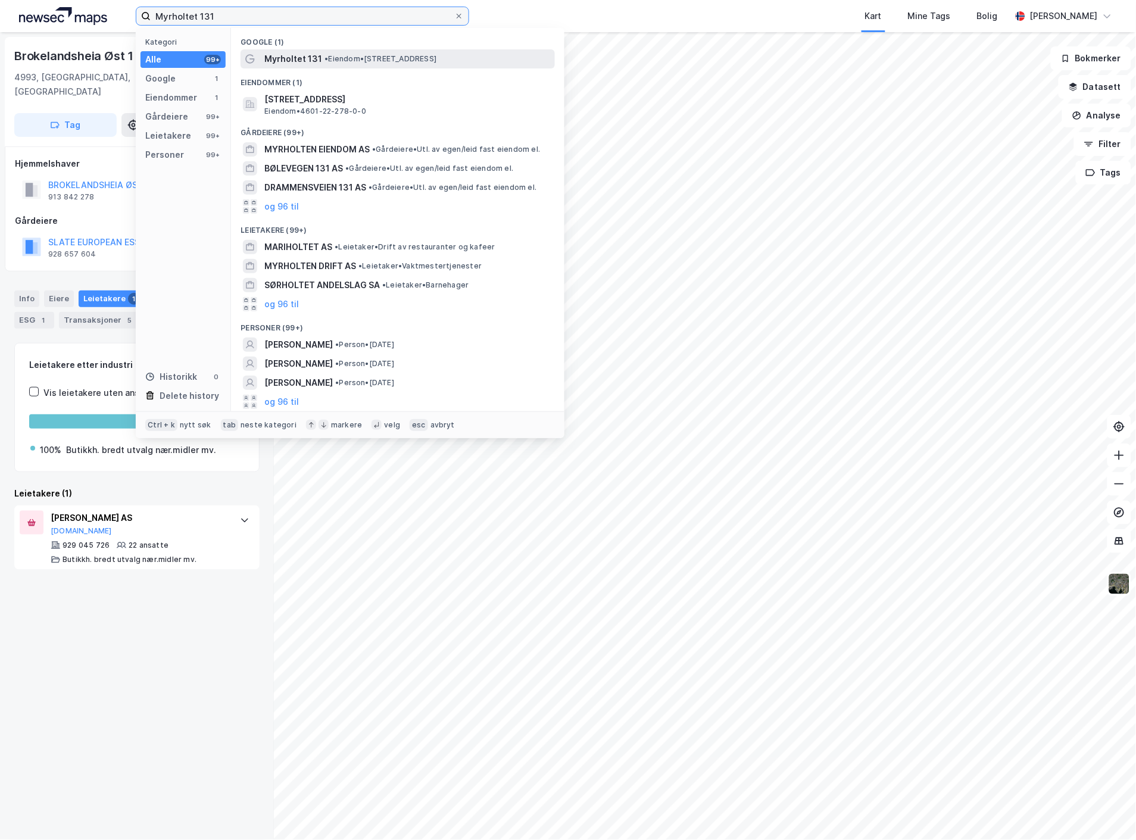
type input "Myrholtet 131"
click at [339, 58] on span "• Eiendom • [STREET_ADDRESS]" at bounding box center [380, 59] width 112 height 10
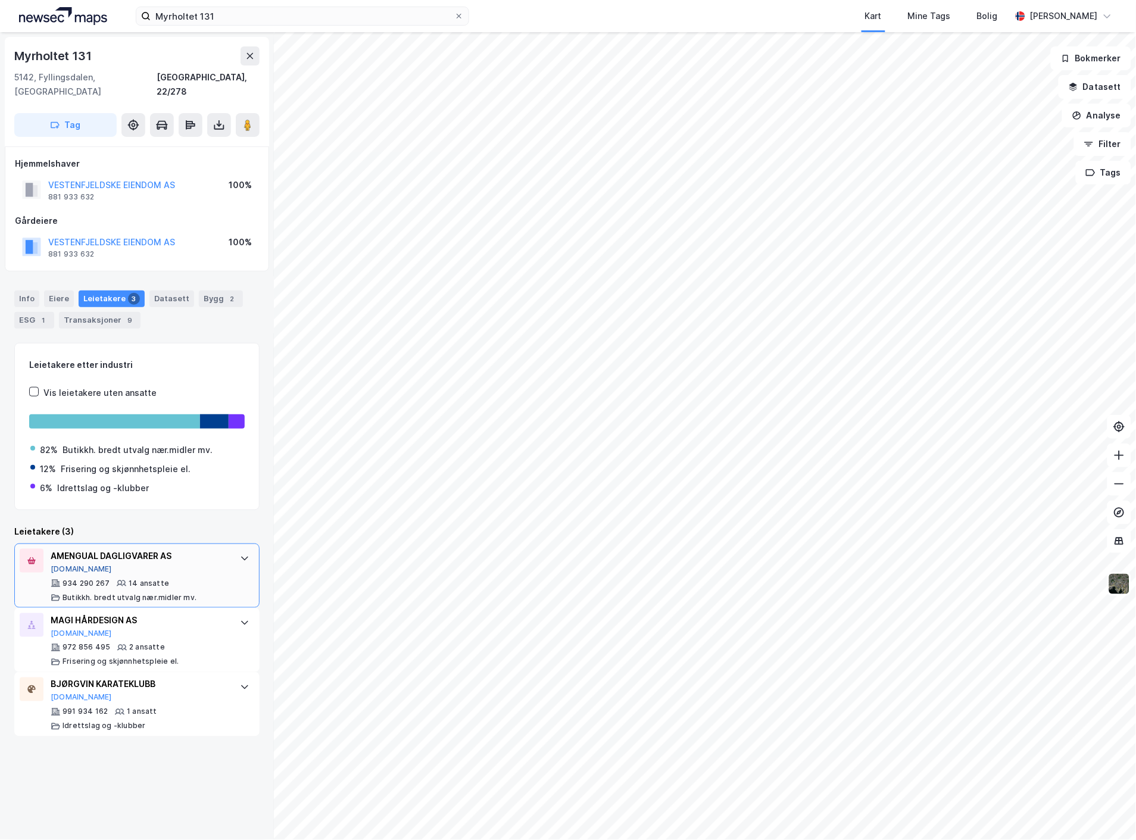
click at [64, 564] on button "[DOMAIN_NAME]" at bounding box center [81, 569] width 61 height 10
drag, startPoint x: 239, startPoint y: 18, endPoint x: 70, endPoint y: 15, distance: 169.7
click at [70, 15] on div "Myrholtet 131 Kart Mine Tags Bolig [PERSON_NAME]" at bounding box center [568, 16] width 1136 height 32
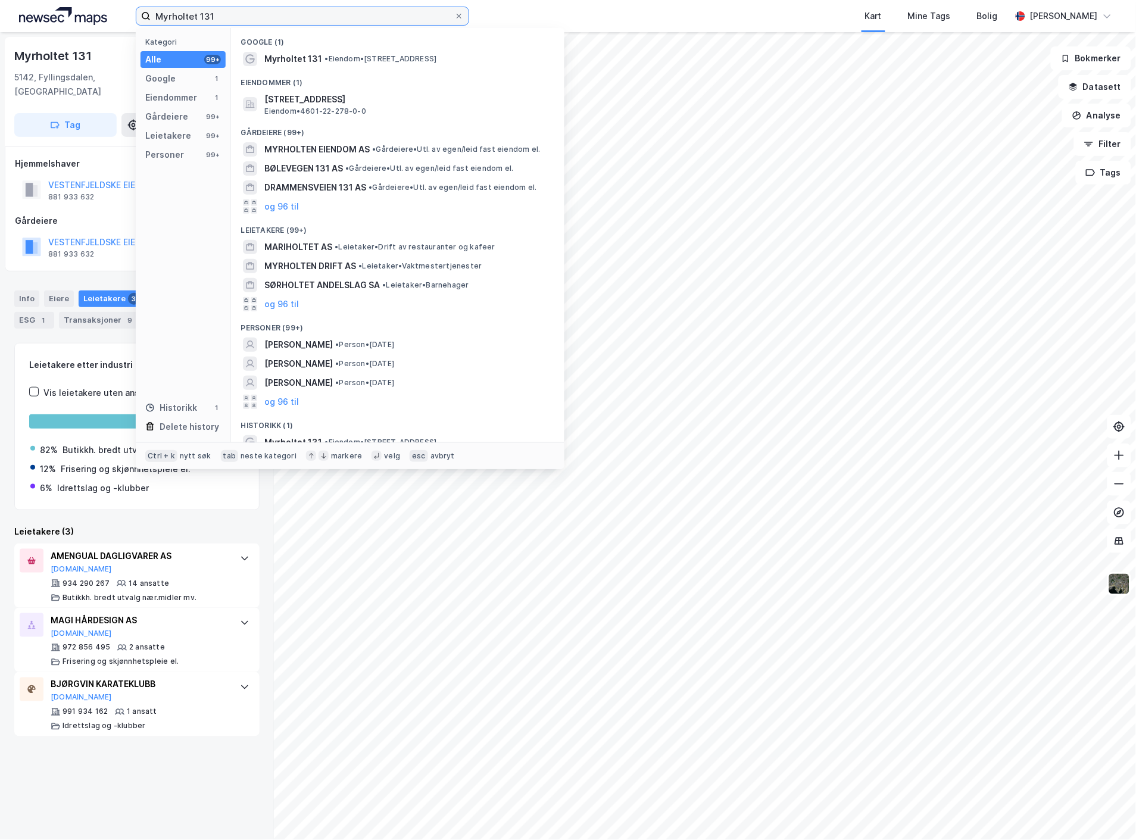
paste input "Eikveien 28"
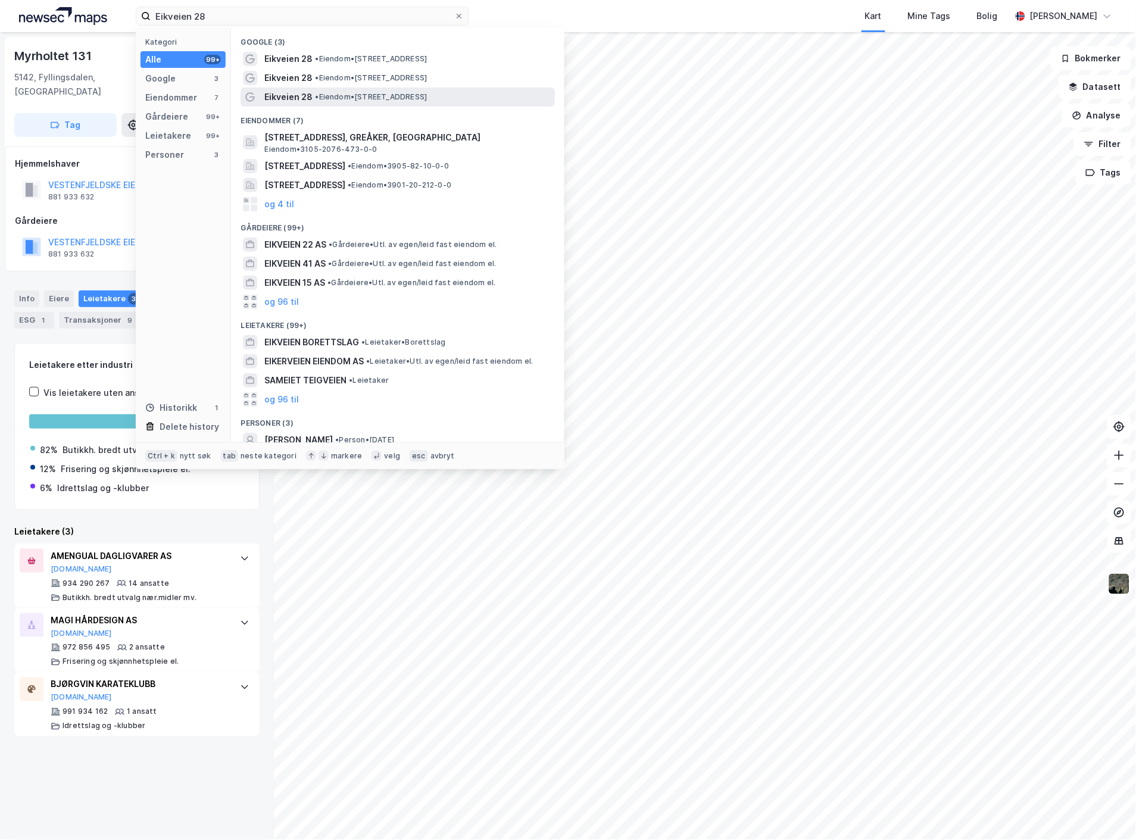
click at [353, 88] on div "Eikveien 28 • Eiendom • [STREET_ADDRESS]" at bounding box center [397, 97] width 314 height 19
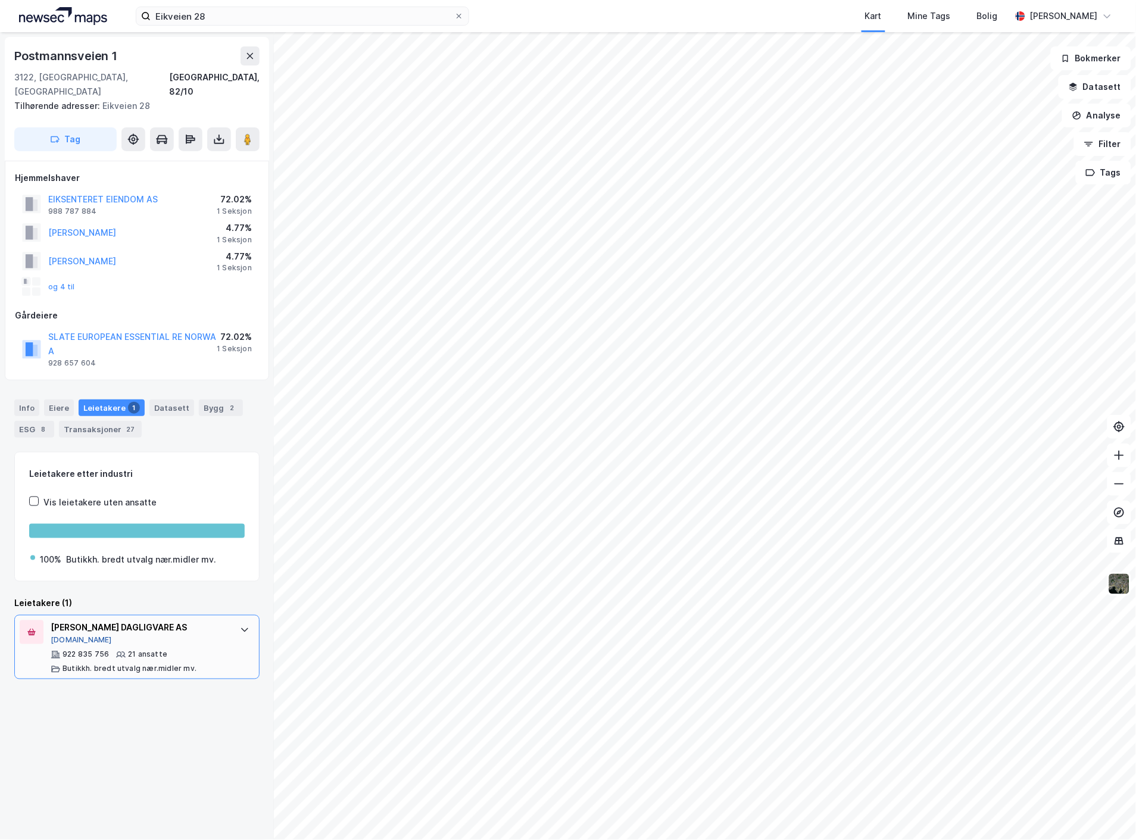
click at [73, 636] on button "[DOMAIN_NAME]" at bounding box center [81, 641] width 61 height 10
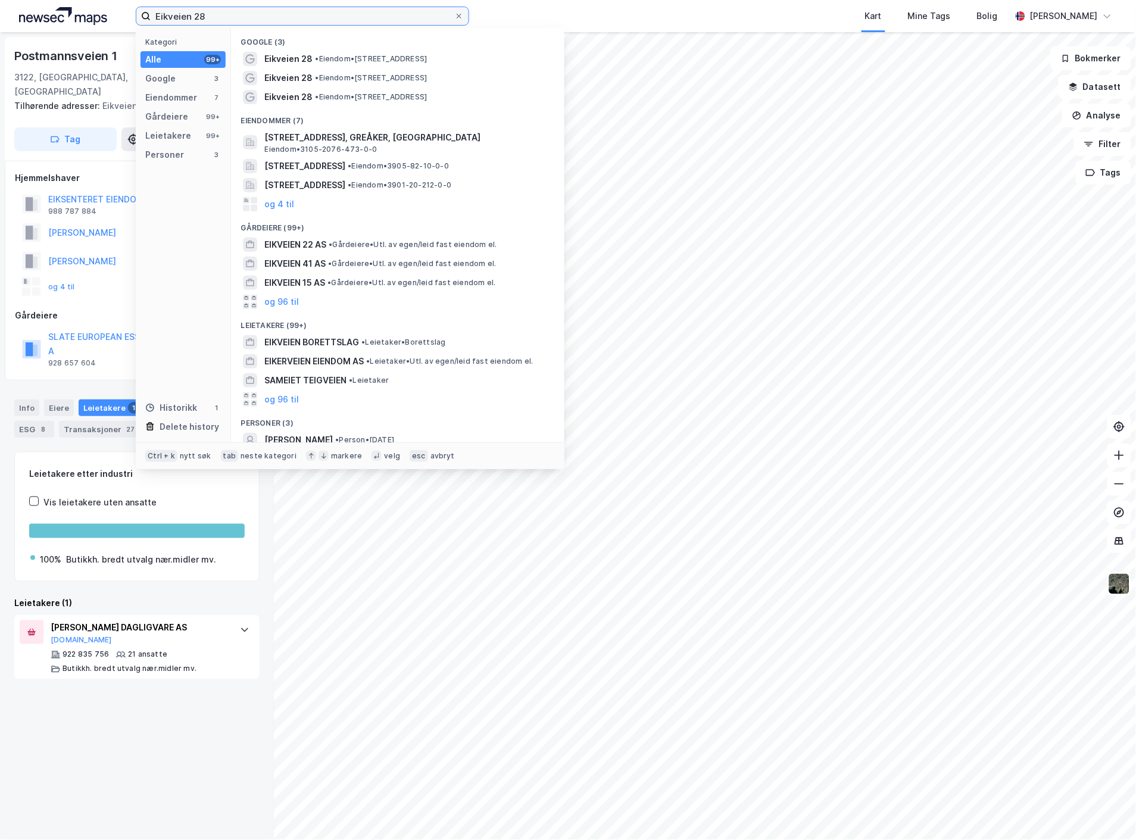
drag, startPoint x: 142, startPoint y: 2, endPoint x: 56, endPoint y: -2, distance: 85.8
click at [56, 0] on html "Eikveien 28 Kategori Alle 99+ Google 3 Eiendommer 7 Gårdeiere 99+ Leietakere 99…" at bounding box center [568, 420] width 1136 height 840
paste input "Porsgrunnvegen 5-7"
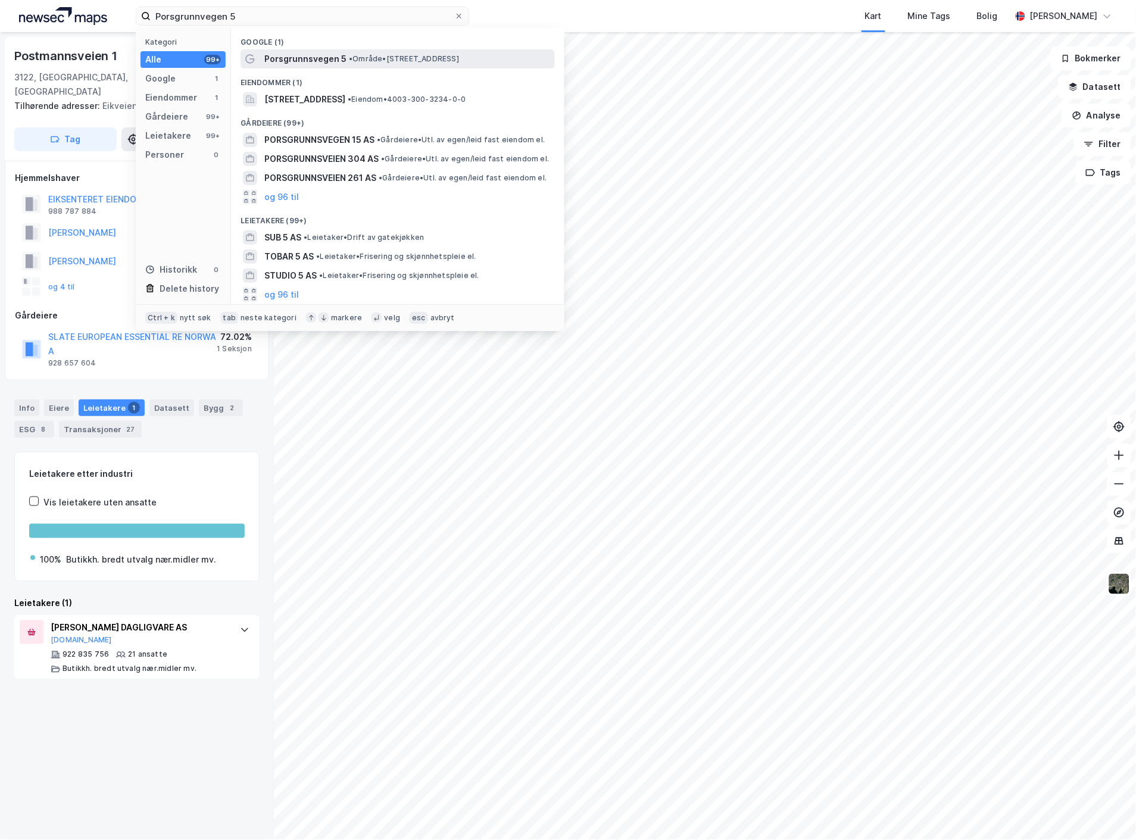
click at [316, 60] on span "Porsgrunnsvegen 5" at bounding box center [305, 59] width 82 height 14
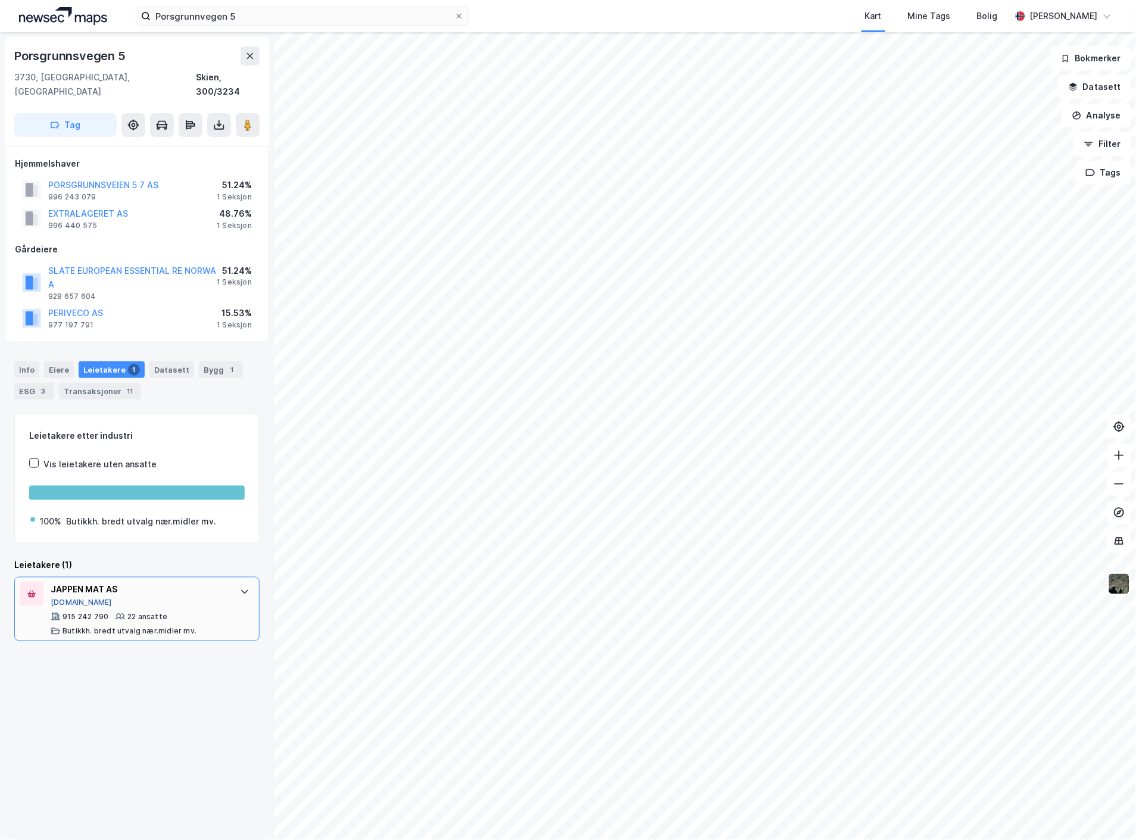
click at [67, 598] on button "[DOMAIN_NAME]" at bounding box center [81, 603] width 61 height 10
click at [240, 587] on icon at bounding box center [245, 592] width 10 height 10
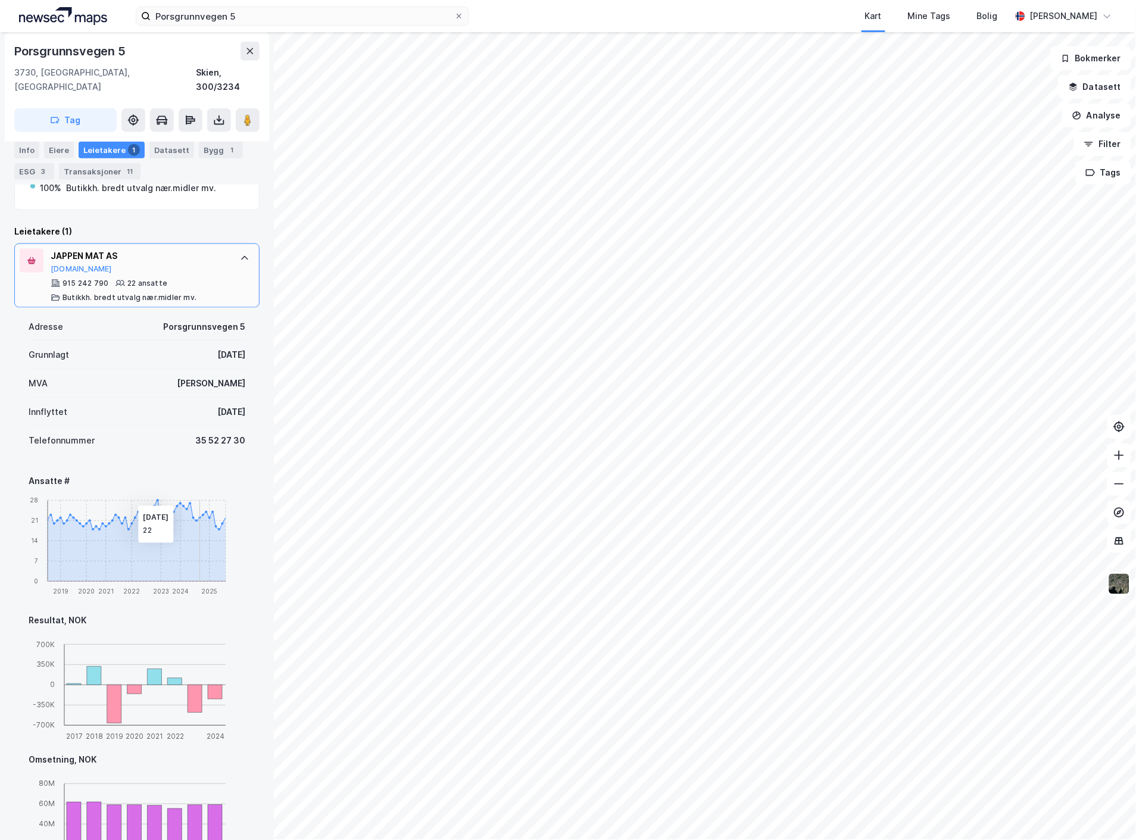
scroll to position [171, 0]
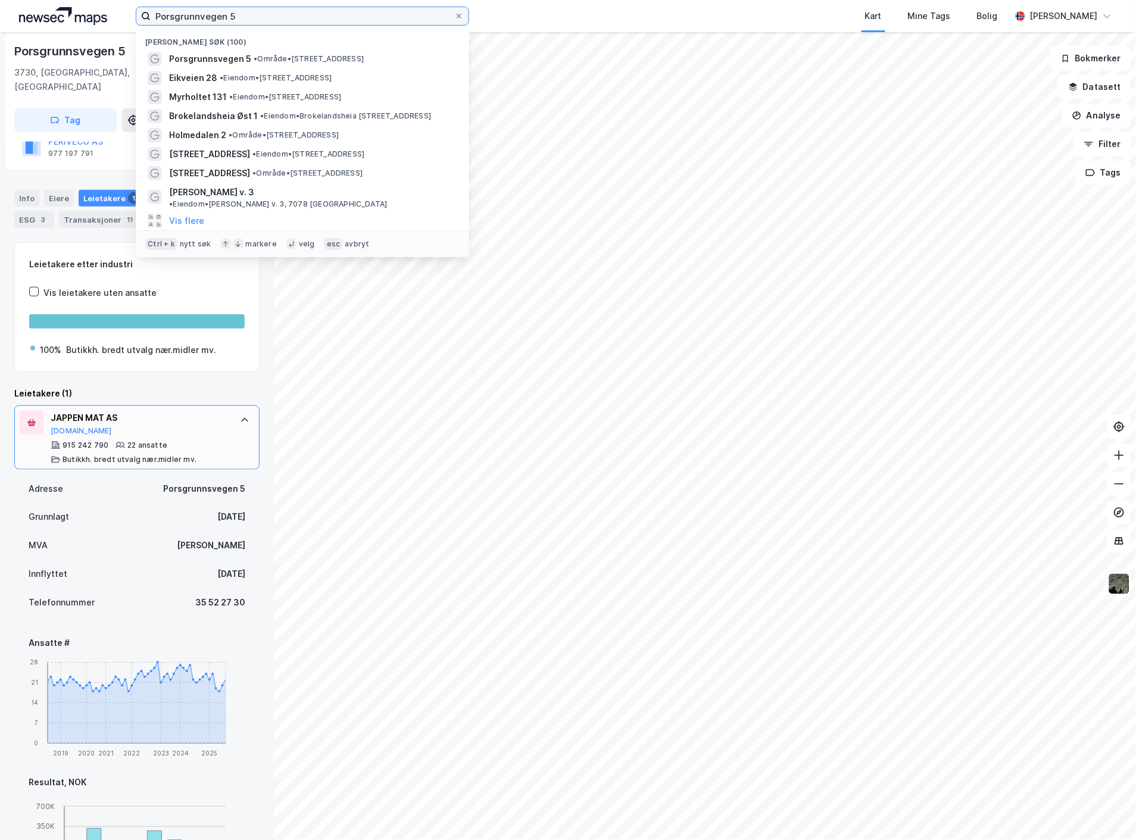
drag, startPoint x: 271, startPoint y: 13, endPoint x: 81, endPoint y: 11, distance: 189.9
click at [81, 10] on div "Porsgrunnvegen 5 Nylige søk (100) Porsgrunnsvegen 5 • Område • [STREET_ADDRESS]…" at bounding box center [568, 16] width 1136 height 32
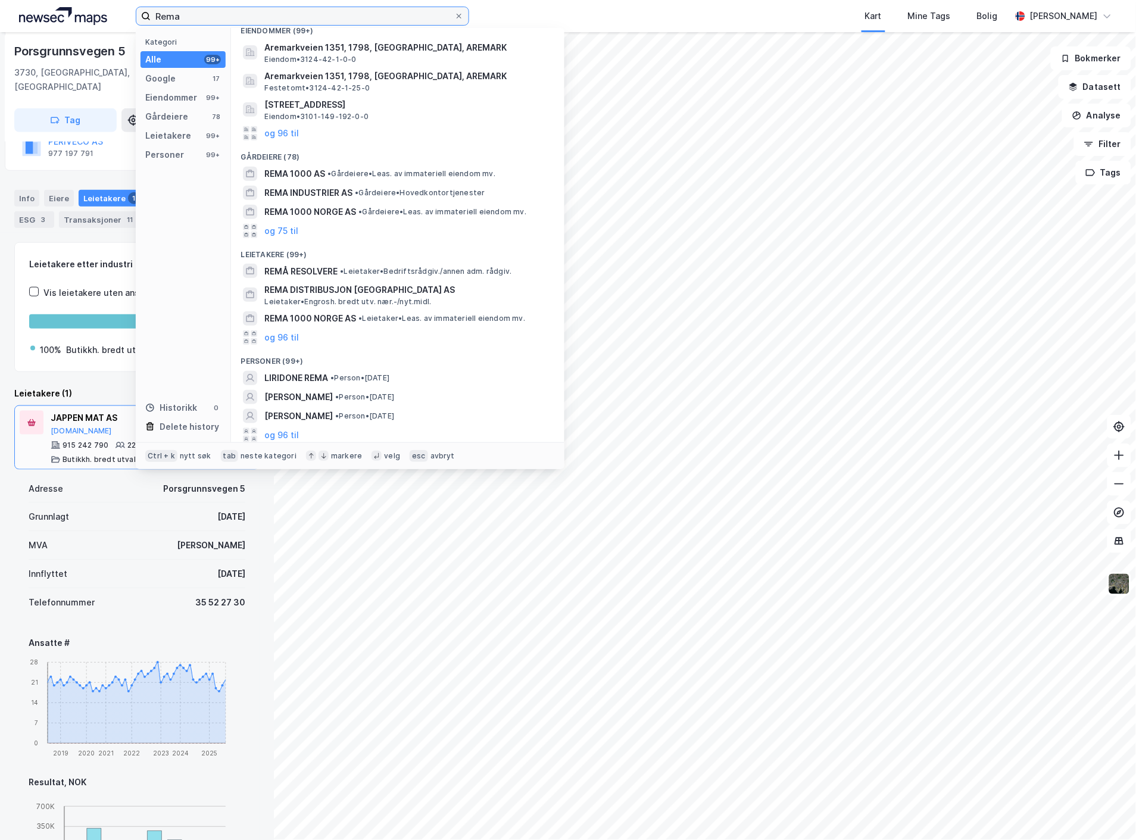
scroll to position [111, 0]
type input "Rema"
click at [290, 332] on button "og 96 til" at bounding box center [281, 336] width 35 height 14
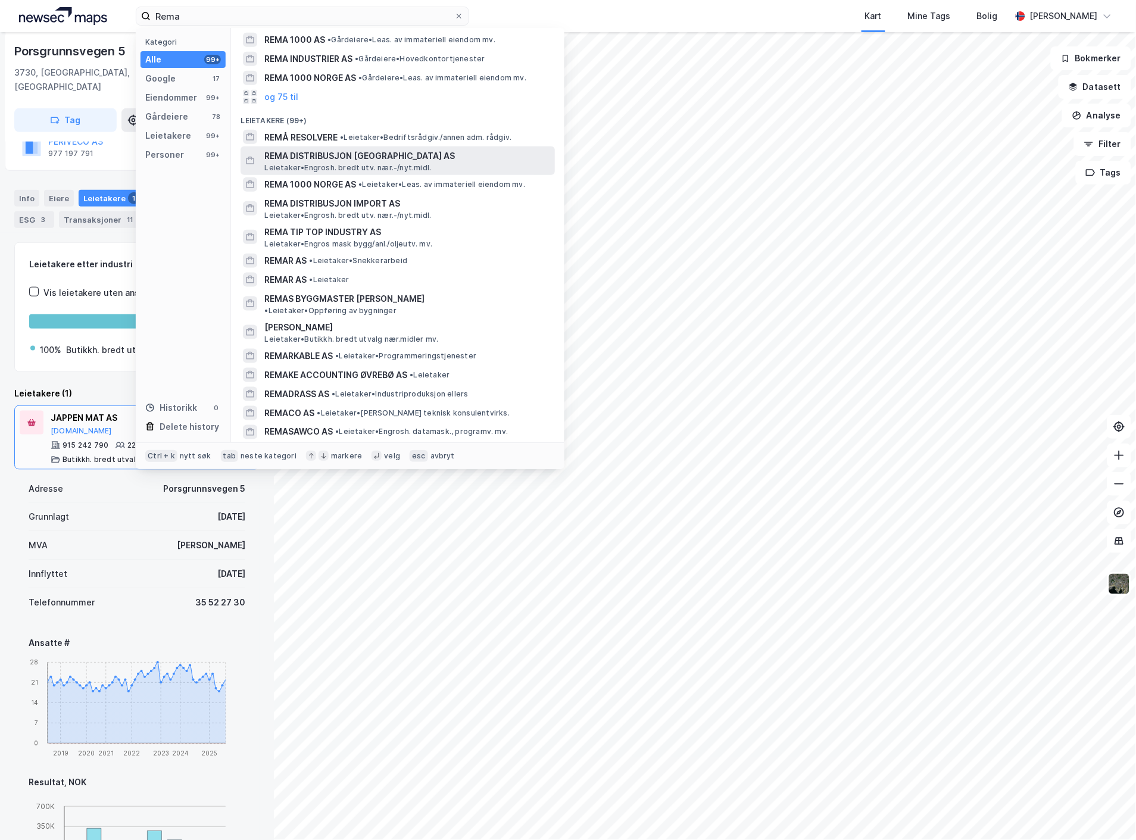
scroll to position [0, 0]
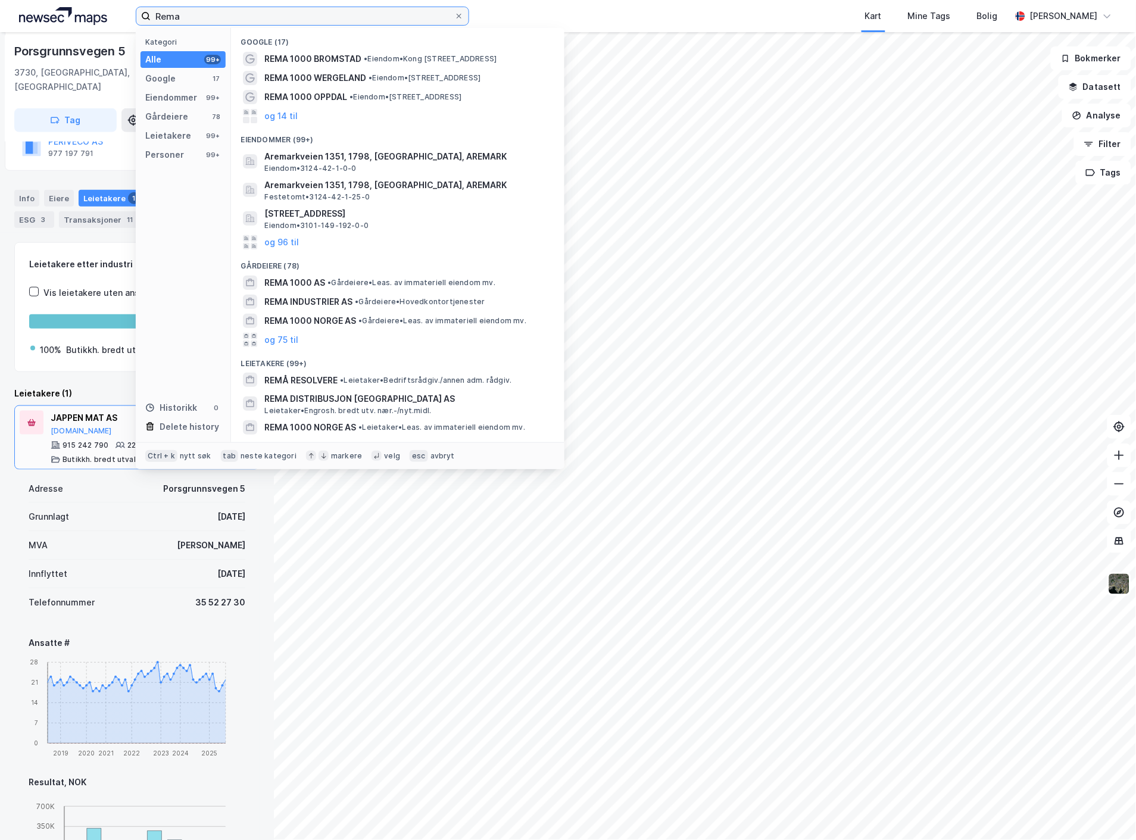
click at [451, 19] on input "Rema" at bounding box center [303, 16] width 304 height 18
click at [458, 19] on icon at bounding box center [458, 16] width 7 height 7
click at [454, 19] on input "Rema" at bounding box center [303, 16] width 304 height 18
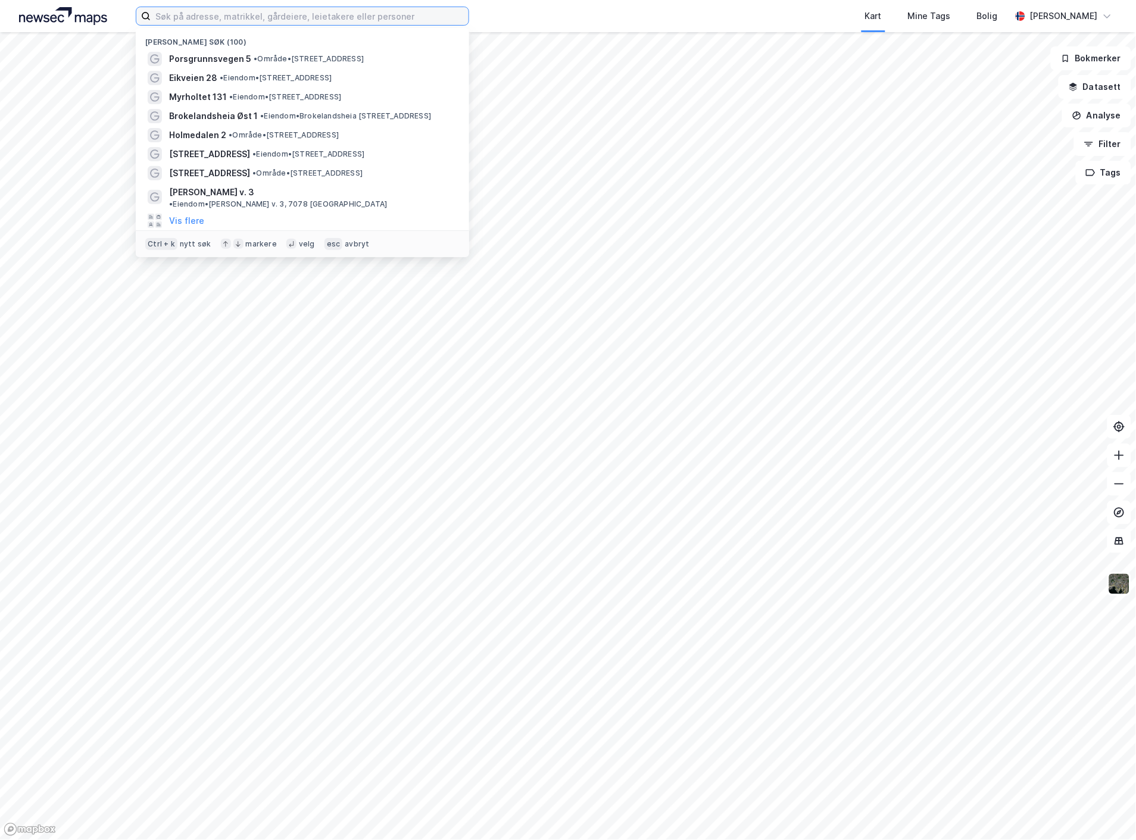
paste input "Østre Grenstøl 80, 4900 [GEOGRAPHIC_DATA]"
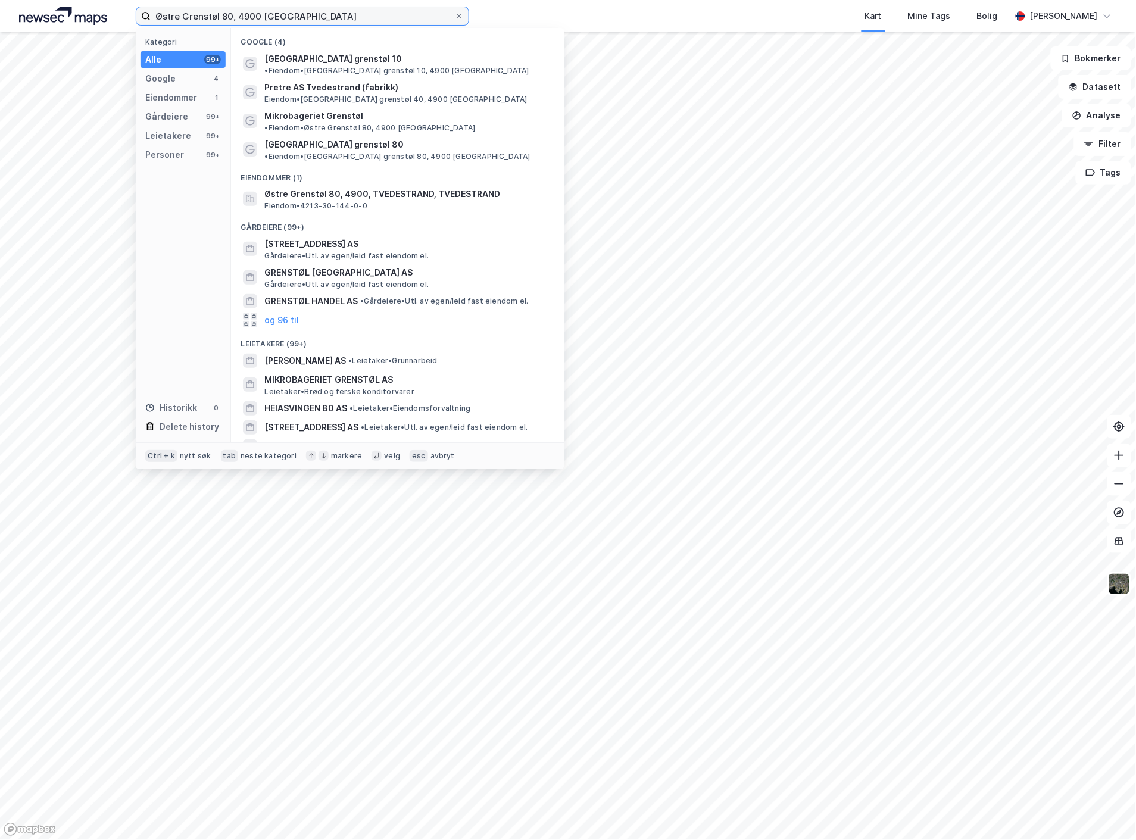
click at [247, 19] on input "Østre Grenstøl 80, 4900 [GEOGRAPHIC_DATA]" at bounding box center [303, 16] width 304 height 18
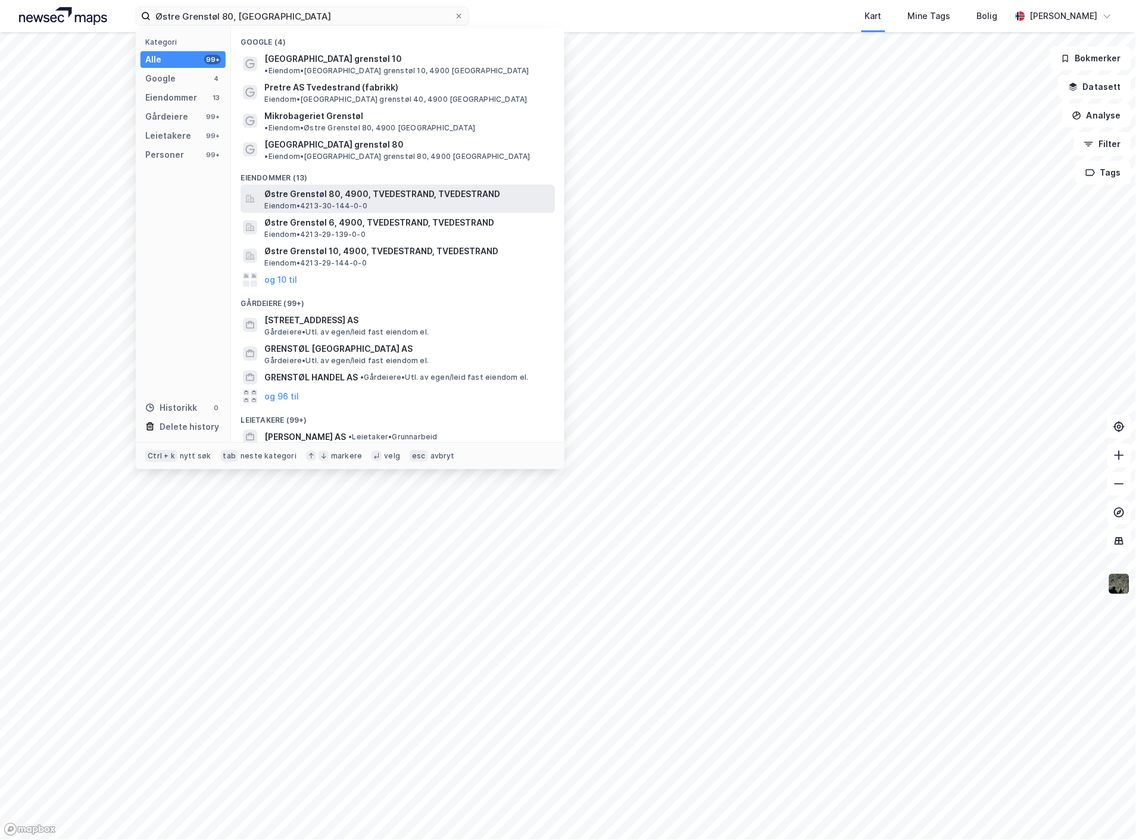
click at [353, 187] on span "Østre Grenstøl 80, 4900, TVEDESTRAND, TVEDESTRAND" at bounding box center [407, 194] width 286 height 14
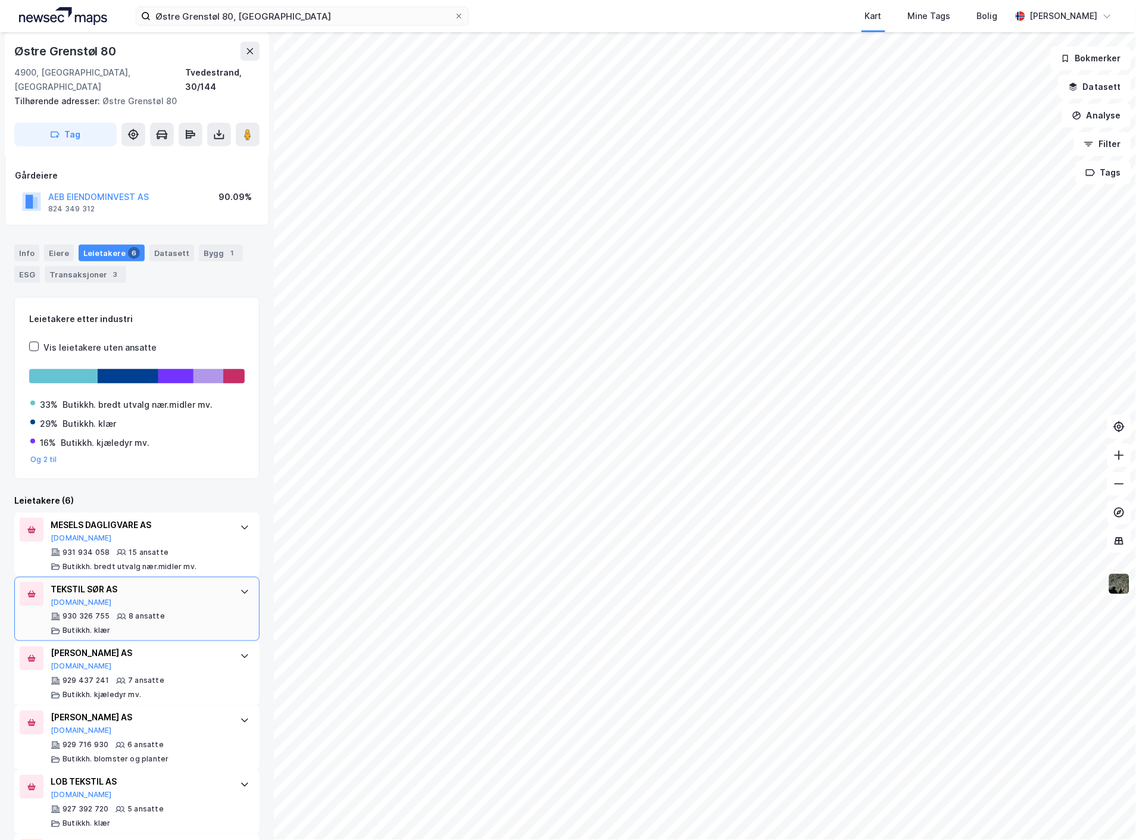
scroll to position [117, 0]
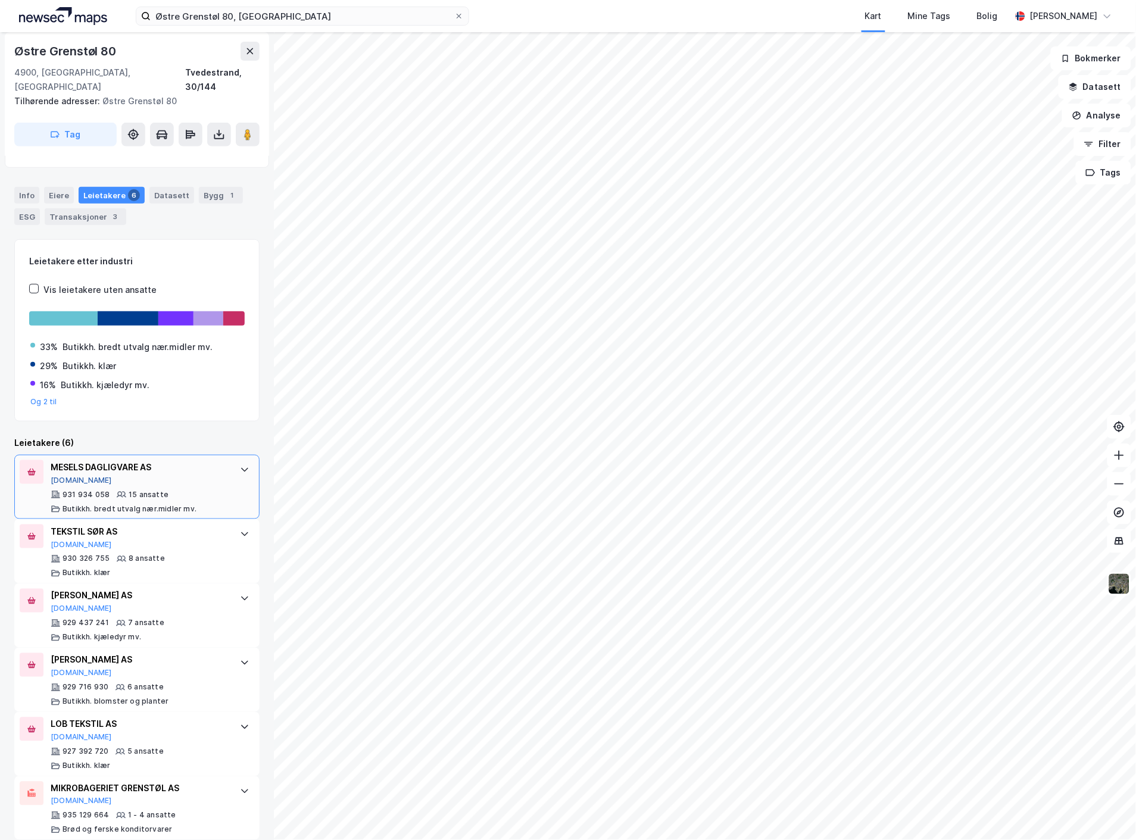
click at [70, 476] on button "[DOMAIN_NAME]" at bounding box center [81, 481] width 61 height 10
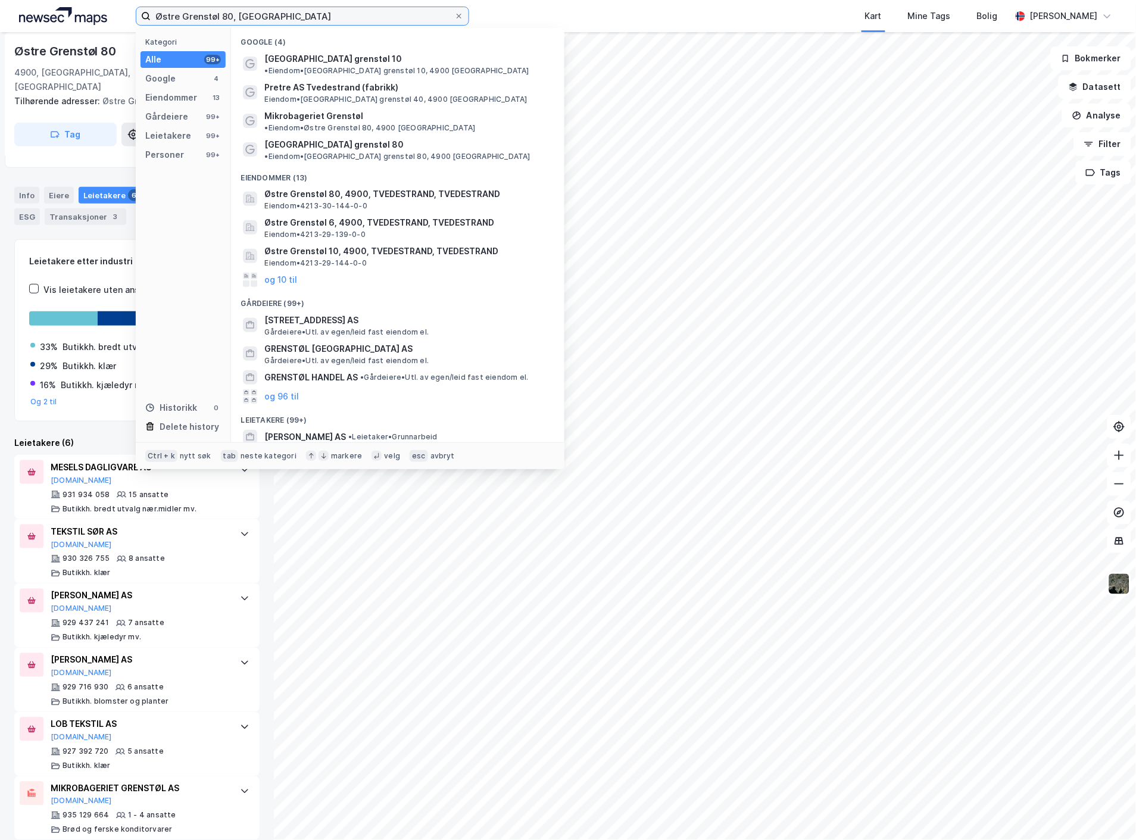
drag, startPoint x: 311, startPoint y: 18, endPoint x: 121, endPoint y: 13, distance: 190.6
click at [121, 13] on div "Østre Grenstøl 80, Tvedestrand Kategori Alle 99+ Google 4 Eiendommer 13 Gårdeie…" at bounding box center [568, 16] width 1136 height 32
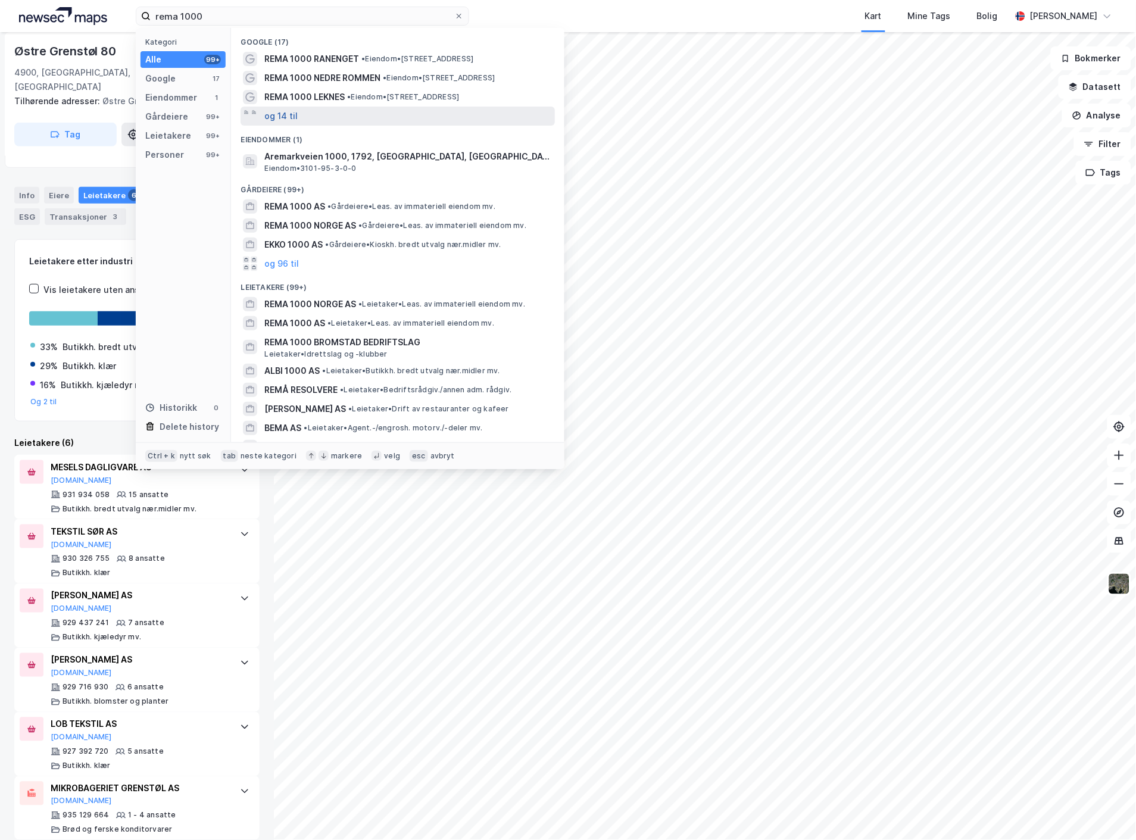
click at [292, 119] on button "og 14 til" at bounding box center [280, 116] width 33 height 14
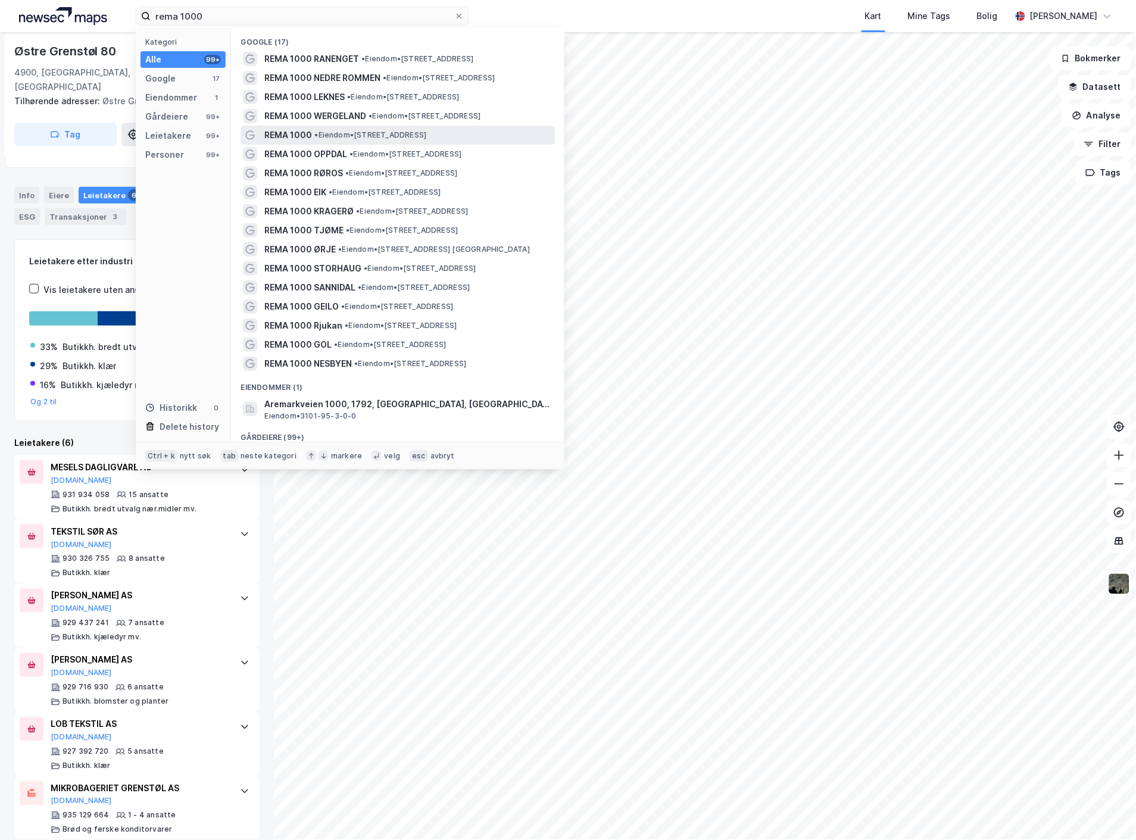
click at [308, 133] on span "REMA 1000" at bounding box center [288, 135] width 48 height 14
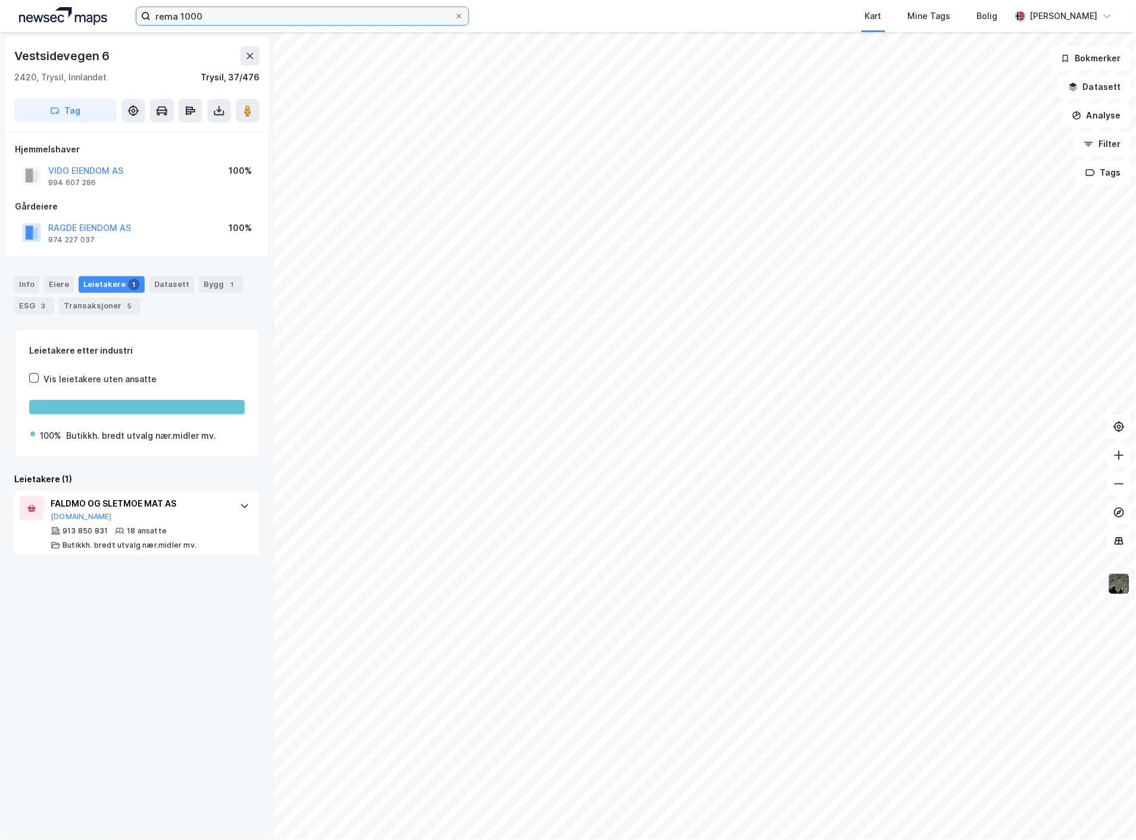
click at [401, 20] on input "rema 1000" at bounding box center [303, 16] width 304 height 18
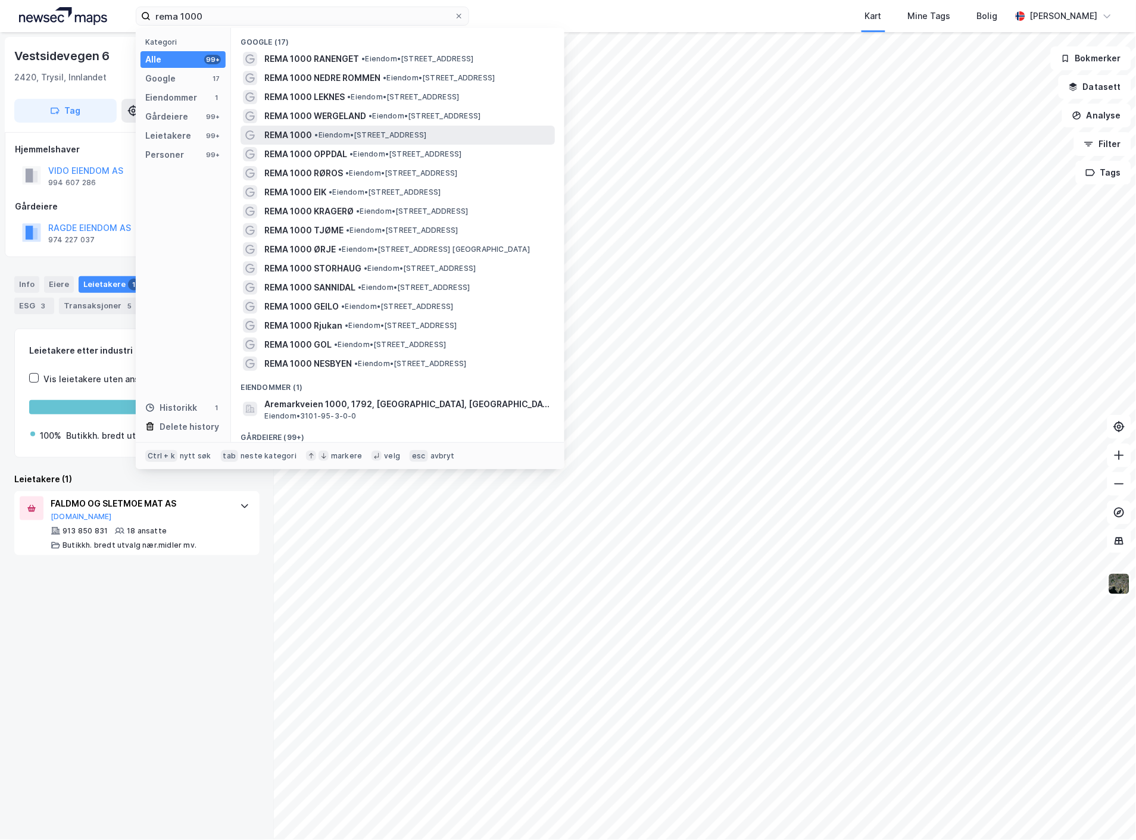
click at [381, 130] on span "• Eiendom • [STREET_ADDRESS]" at bounding box center [370, 135] width 112 height 10
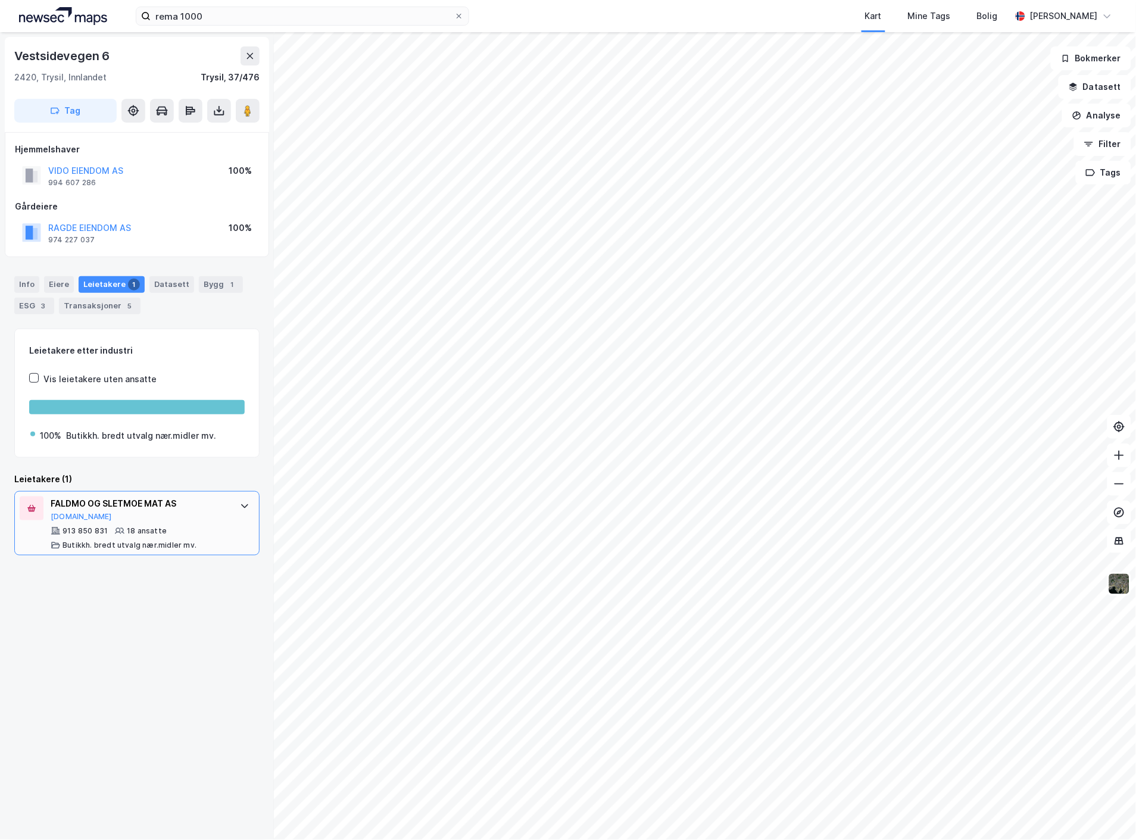
click at [65, 511] on div "FALDMO OG SLETMOE MAT AS [DOMAIN_NAME]" at bounding box center [139, 508] width 177 height 25
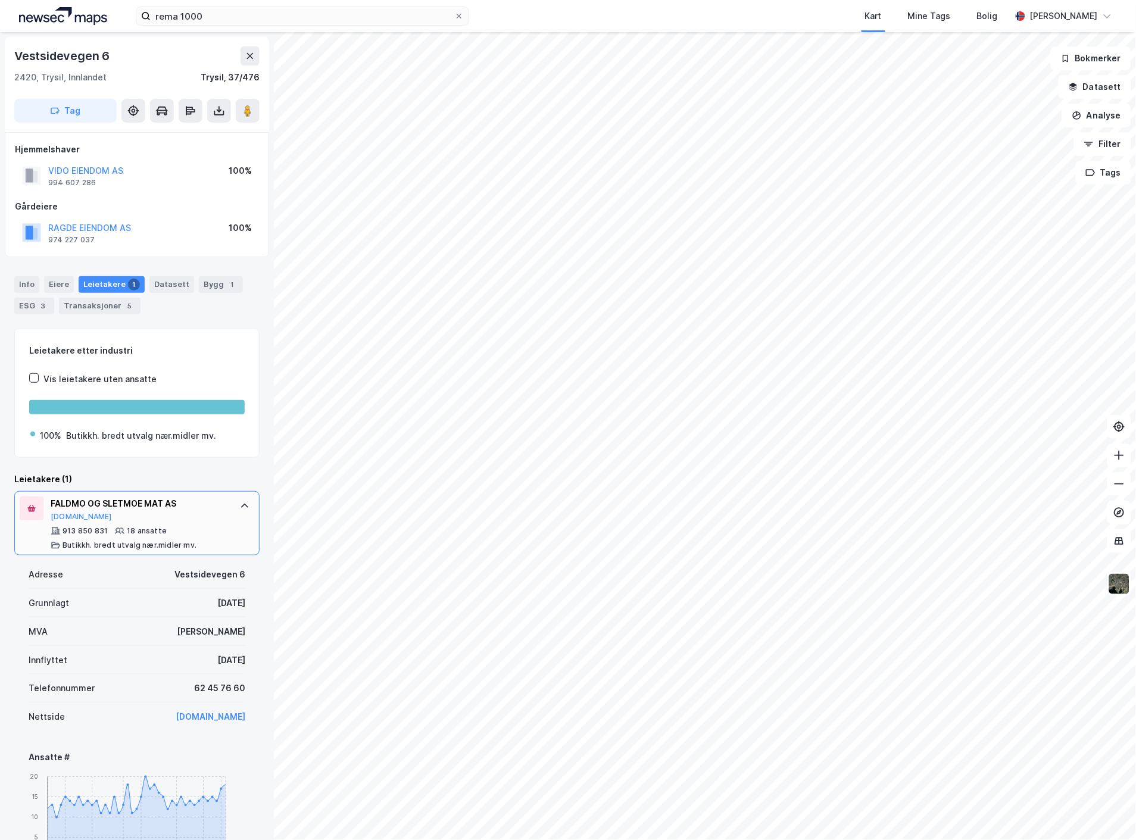
click at [65, 511] on div "FALDMO OG SLETMOE MAT AS [DOMAIN_NAME]" at bounding box center [139, 508] width 177 height 25
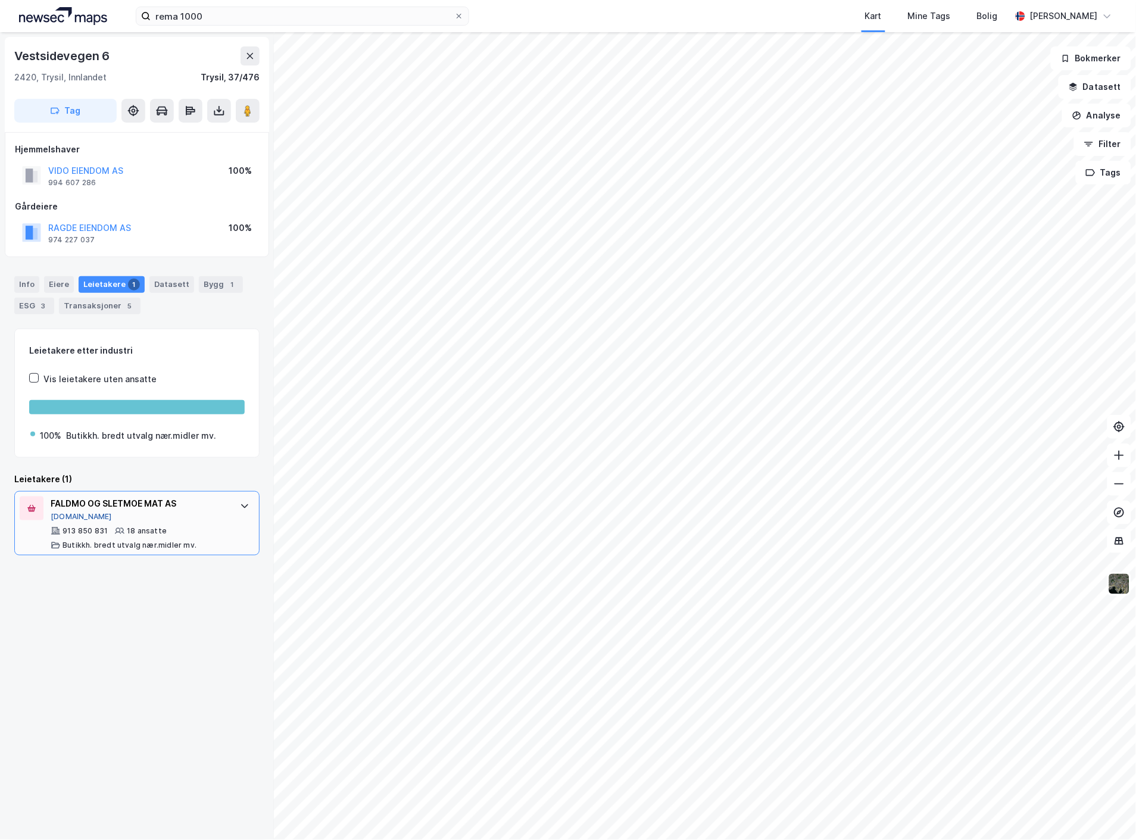
click at [67, 515] on button "[DOMAIN_NAME]" at bounding box center [81, 517] width 61 height 10
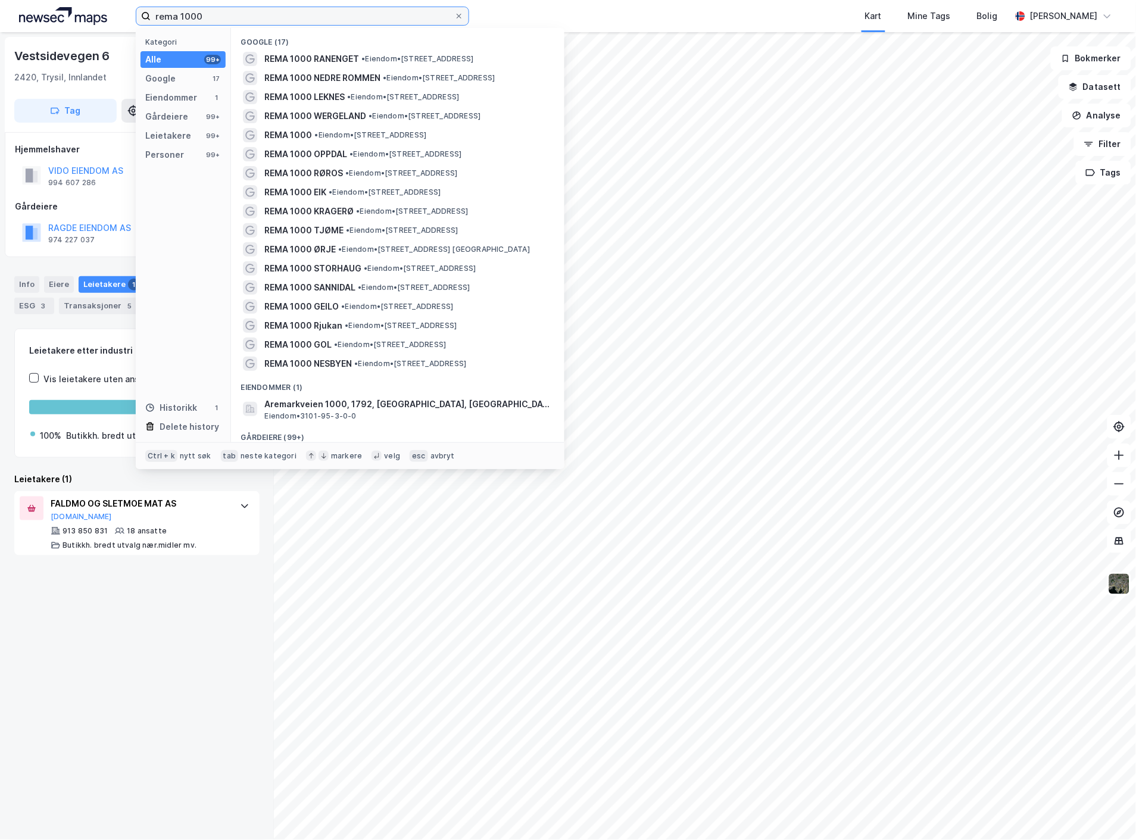
drag, startPoint x: 217, startPoint y: 18, endPoint x: 110, endPoint y: 18, distance: 107.7
click at [110, 18] on div "rema 1000 Kategori Alle 99+ Google 17 Eiendommer 1 Gårdeiere 99+ Leietakere 99+…" at bounding box center [568, 16] width 1136 height 32
paste input "[STREET_ADDRESS]"
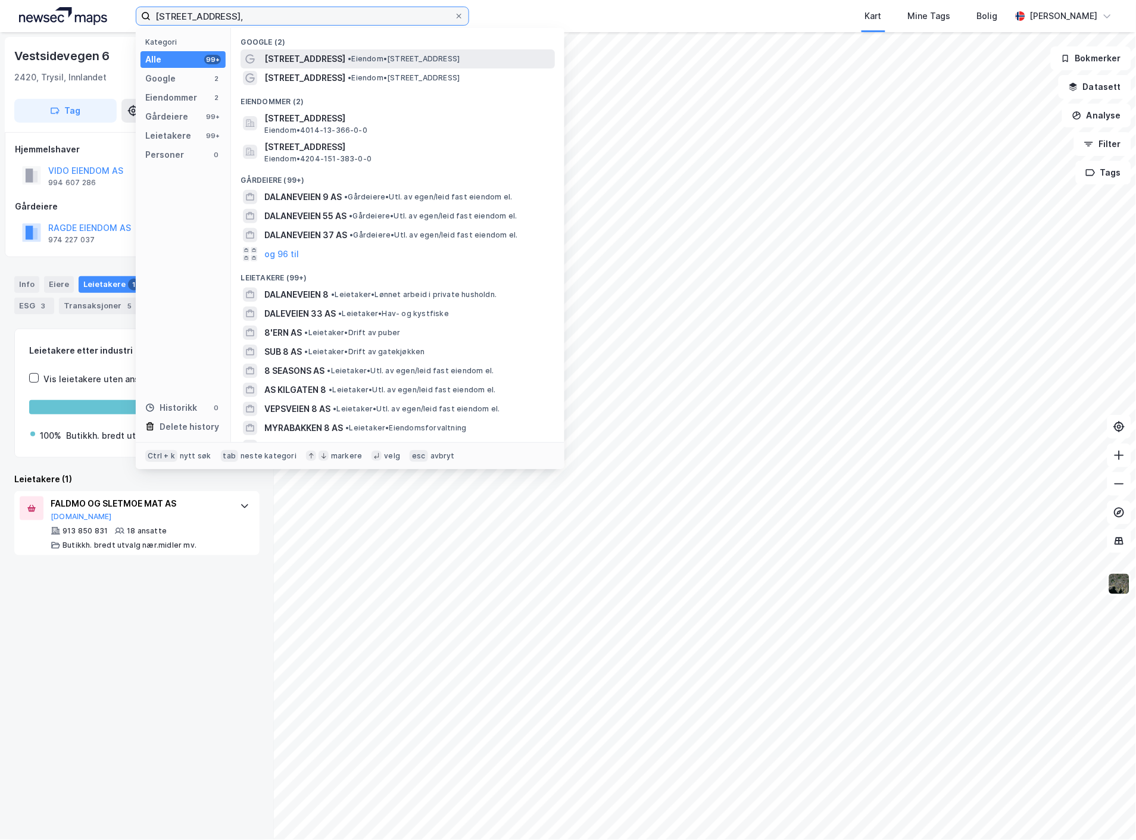
type input "[STREET_ADDRESS],"
click at [358, 61] on span "• Eiendom • [STREET_ADDRESS]" at bounding box center [404, 59] width 112 height 10
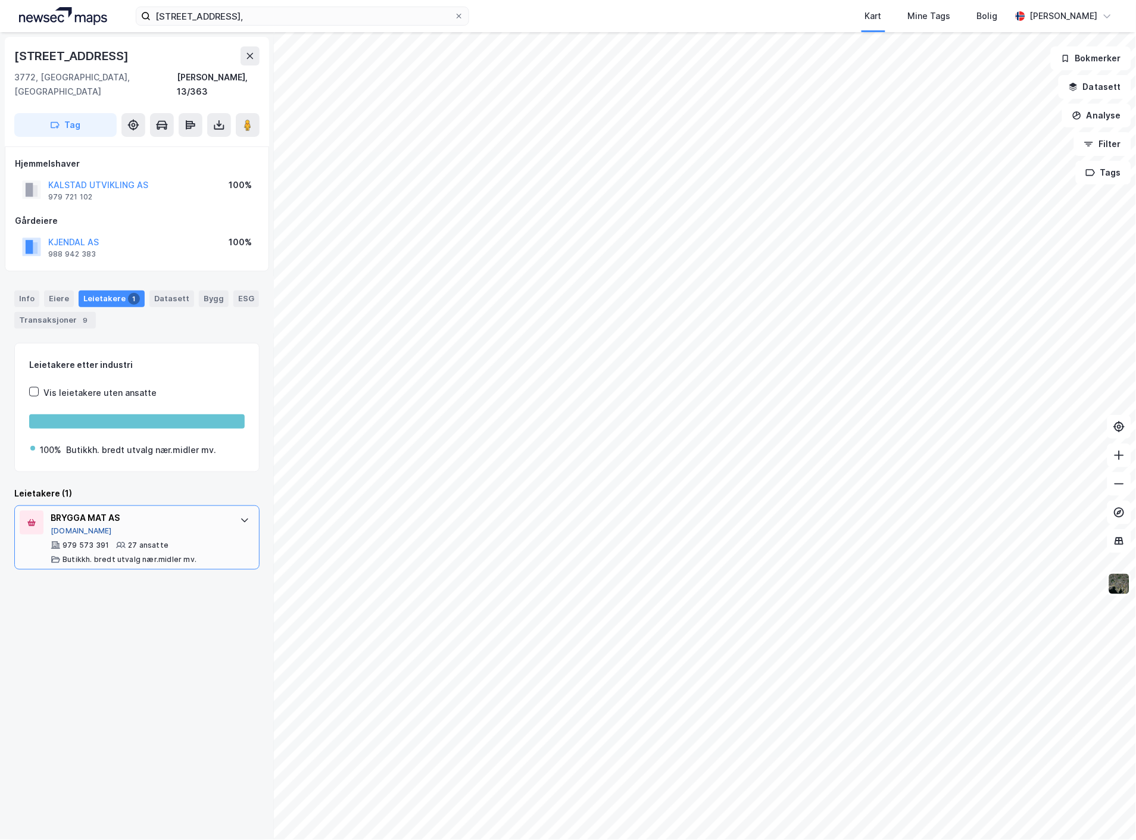
click at [68, 526] on button "[DOMAIN_NAME]" at bounding box center [81, 531] width 61 height 10
click at [209, 290] on div "Bygg" at bounding box center [214, 298] width 30 height 17
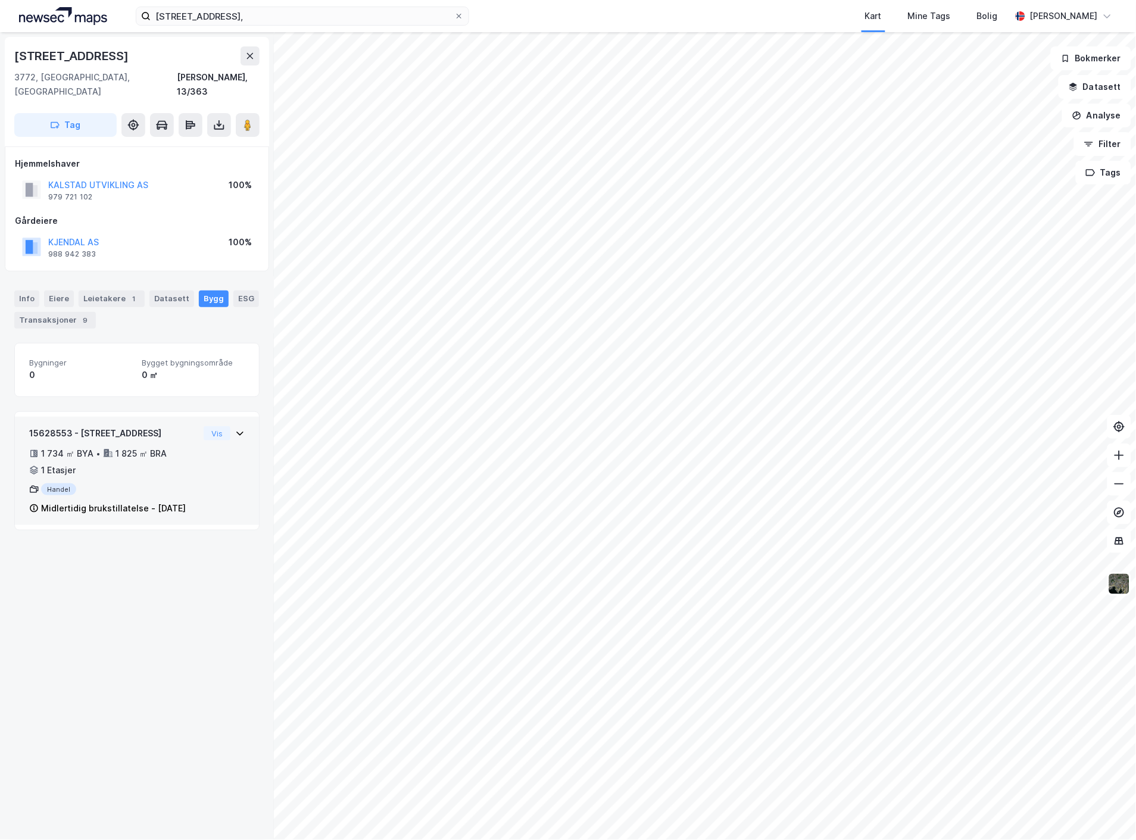
click at [126, 483] on div "Handel" at bounding box center [114, 489] width 170 height 12
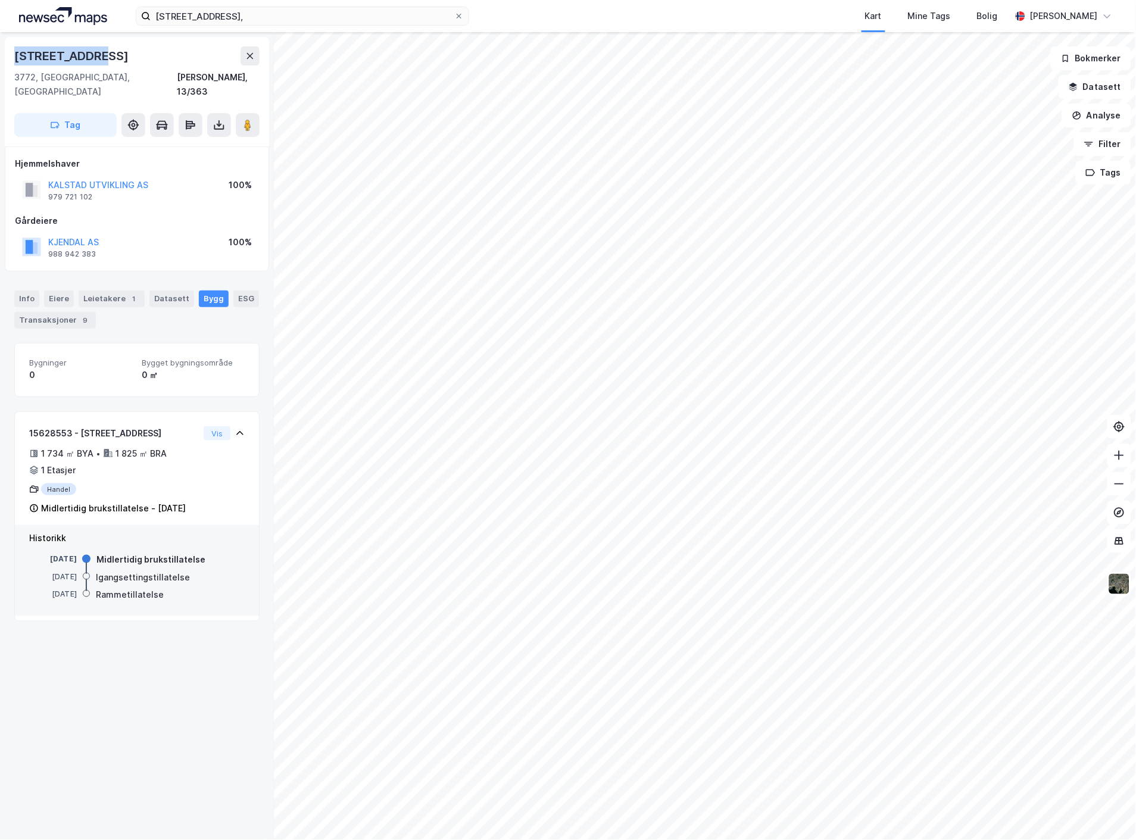
drag, startPoint x: 13, startPoint y: 56, endPoint x: 129, endPoint y: 45, distance: 116.6
click at [129, 45] on div "[STREET_ADDRESS]" at bounding box center [137, 92] width 264 height 110
copy div "[STREET_ADDRESS]"
